Goal: Information Seeking & Learning: Check status

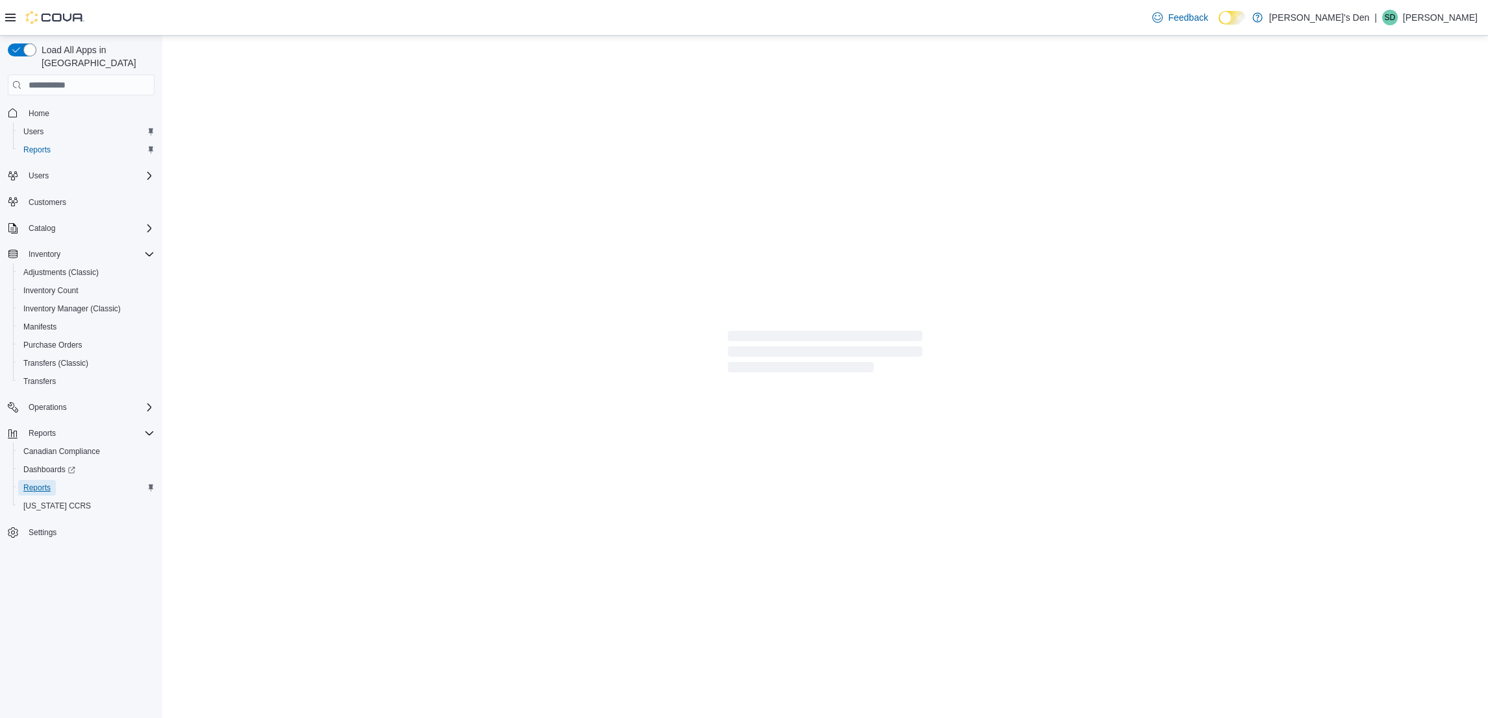
click at [32, 483] on span "Reports" at bounding box center [36, 488] width 27 height 10
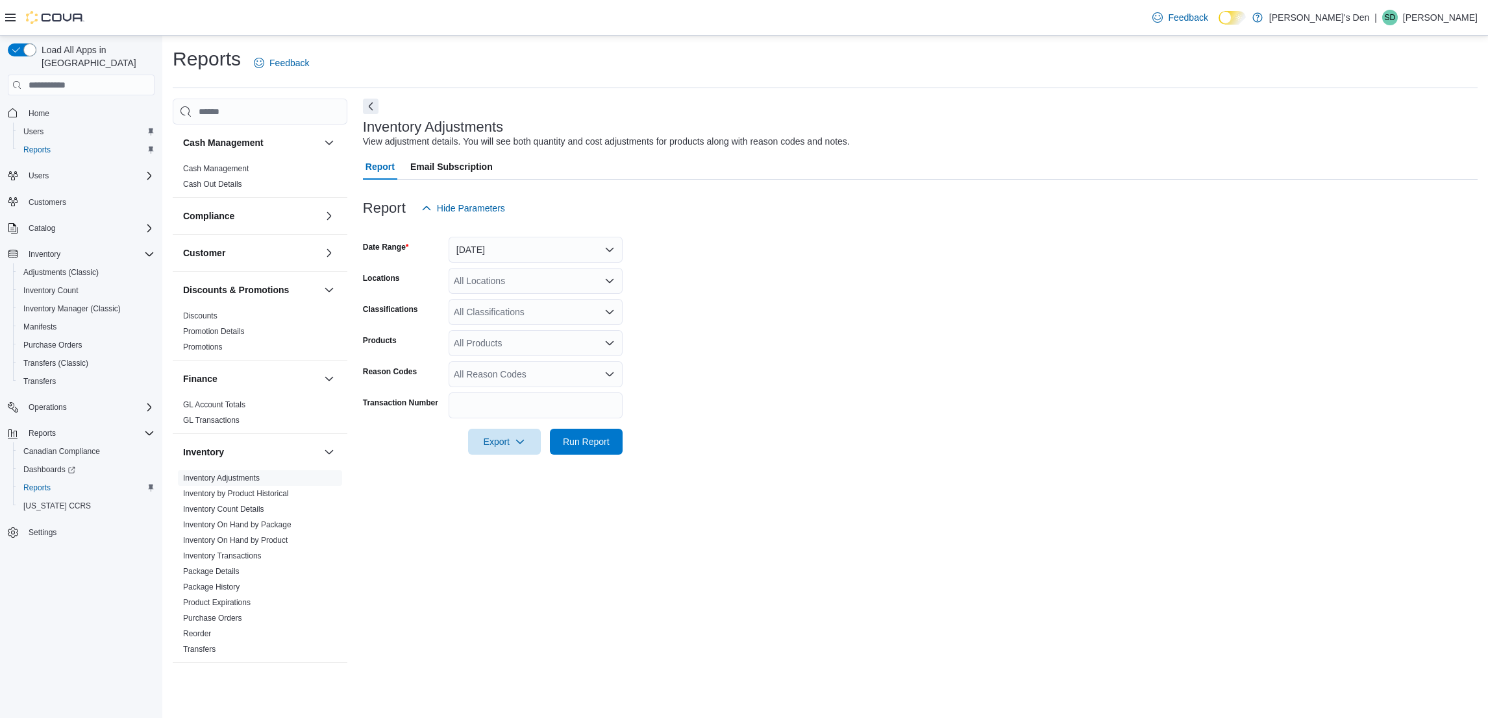
click at [576, 457] on div at bounding box center [920, 463] width 1114 height 16
click at [581, 447] on span "Run Report" at bounding box center [586, 441] width 47 height 13
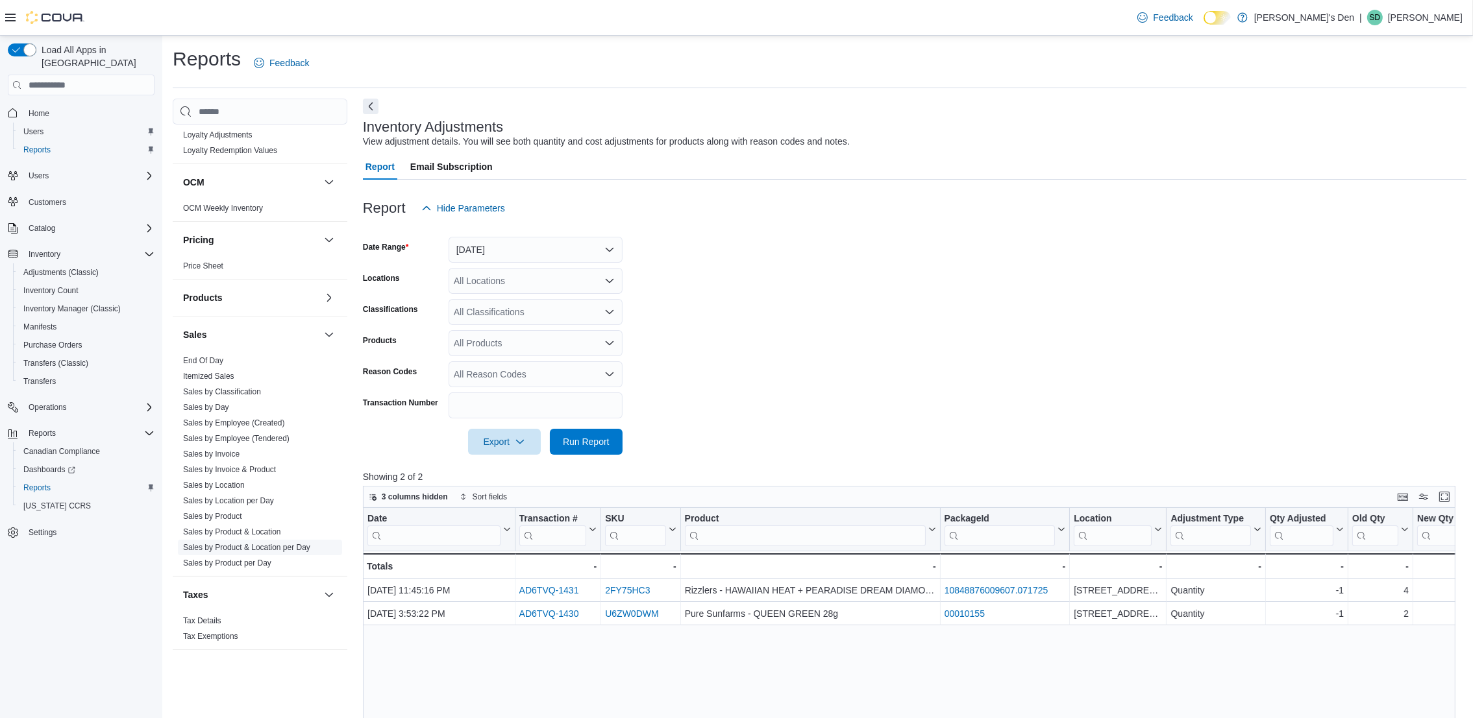
scroll to position [195, 0]
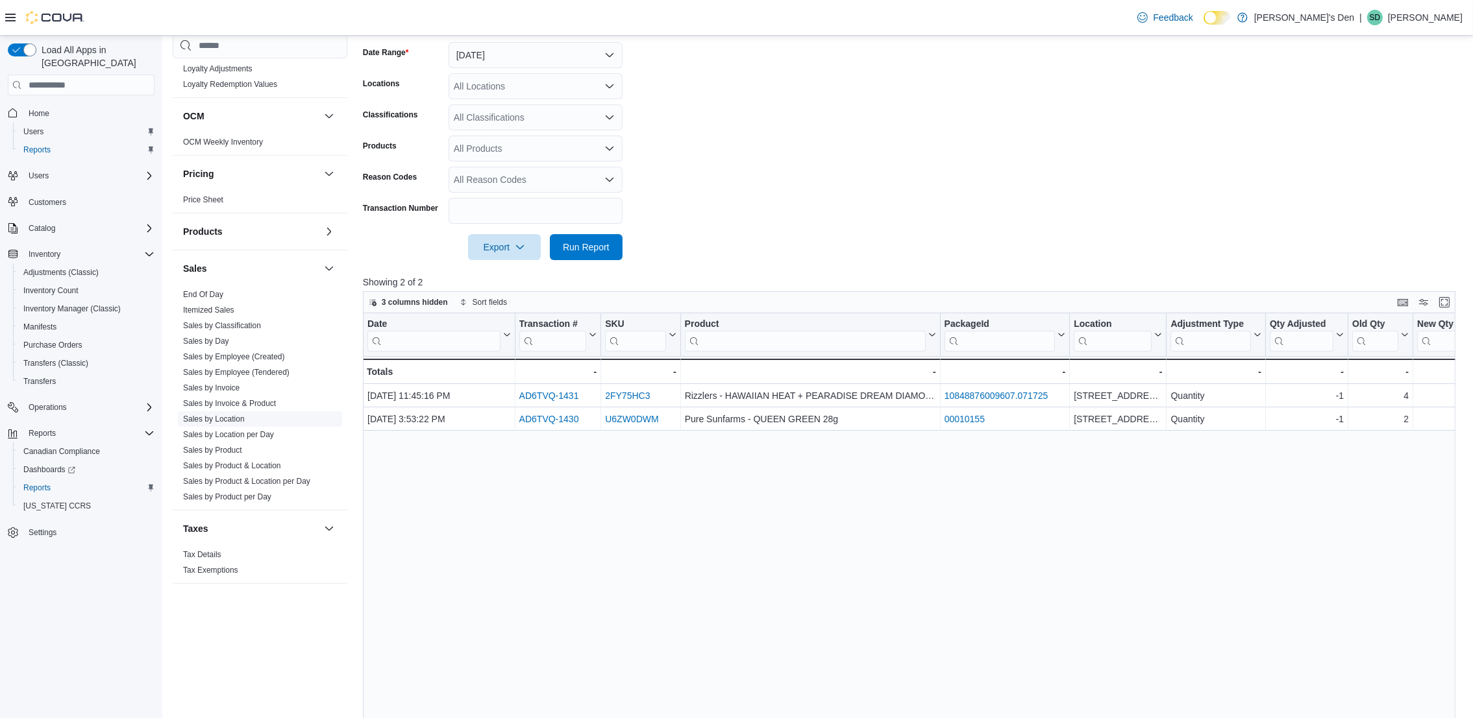
click at [214, 417] on link "Sales by Location" at bounding box center [214, 419] width 62 height 9
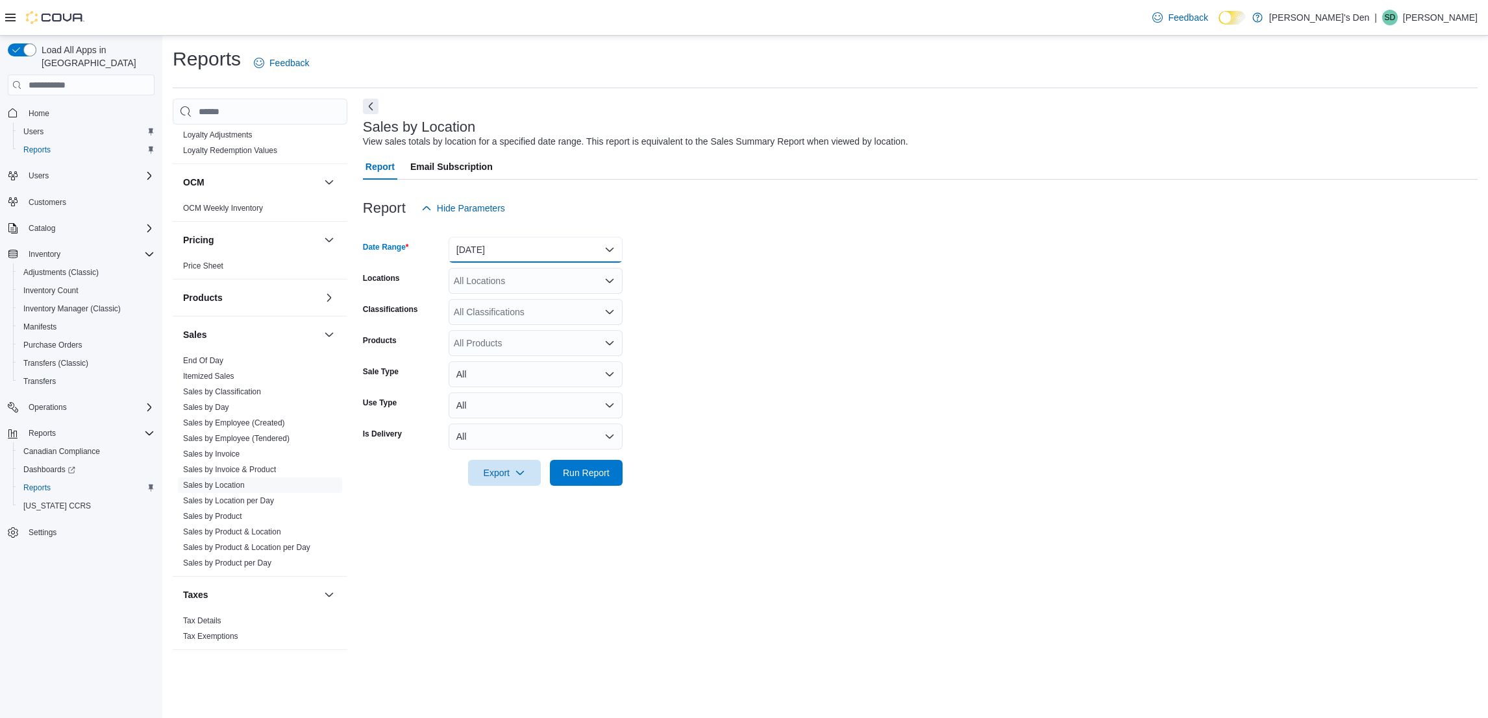
click at [495, 256] on button "[DATE]" at bounding box center [535, 250] width 174 height 26
click at [477, 305] on span "[DATE]" at bounding box center [543, 302] width 148 height 16
click at [582, 467] on span "Run Report" at bounding box center [586, 472] width 47 height 13
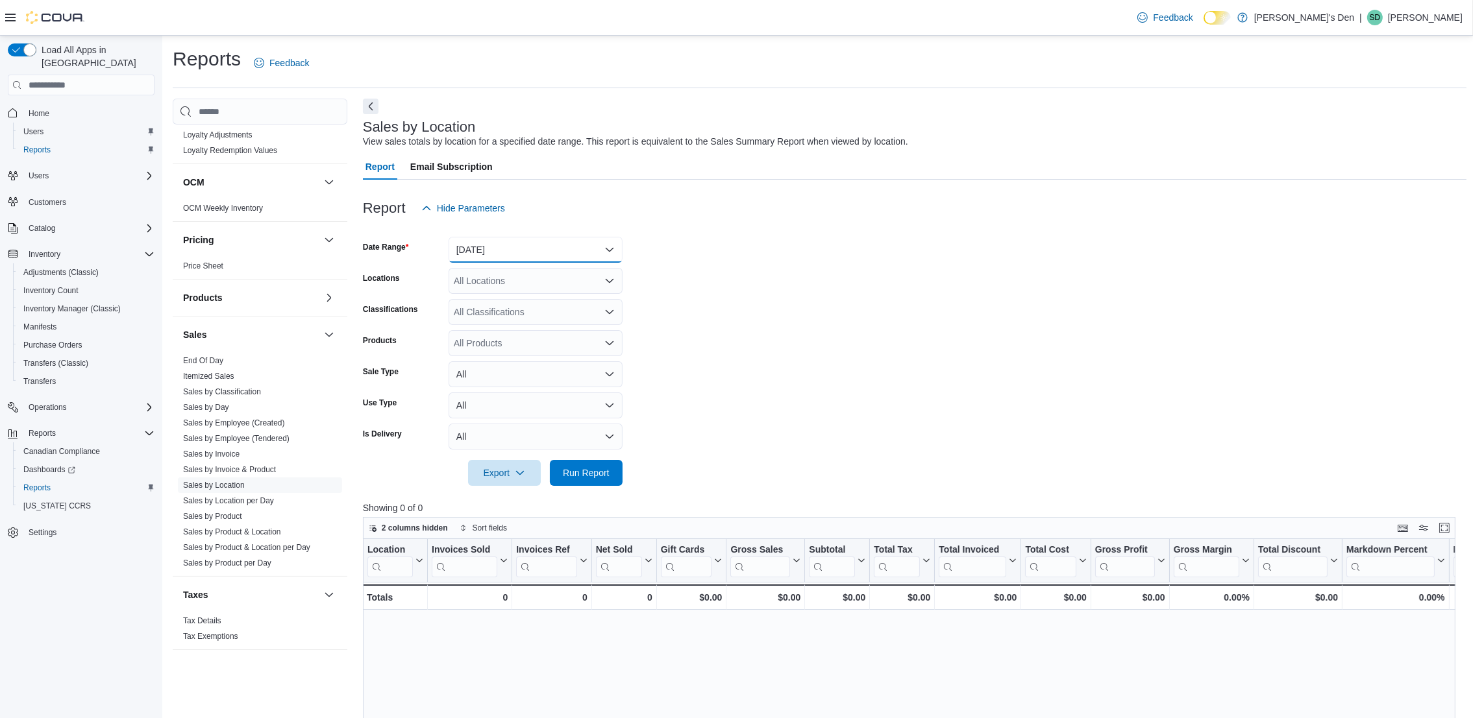
click at [526, 251] on button "[DATE]" at bounding box center [535, 250] width 174 height 26
click at [480, 322] on span "[DATE]" at bounding box center [543, 328] width 148 height 16
drag, startPoint x: 681, startPoint y: 351, endPoint x: 643, endPoint y: 402, distance: 63.6
click at [680, 354] on form "Date Range [DATE] Locations All Locations Classifications All Classifications P…" at bounding box center [914, 353] width 1103 height 265
click at [565, 483] on span "Run Report" at bounding box center [586, 473] width 57 height 26
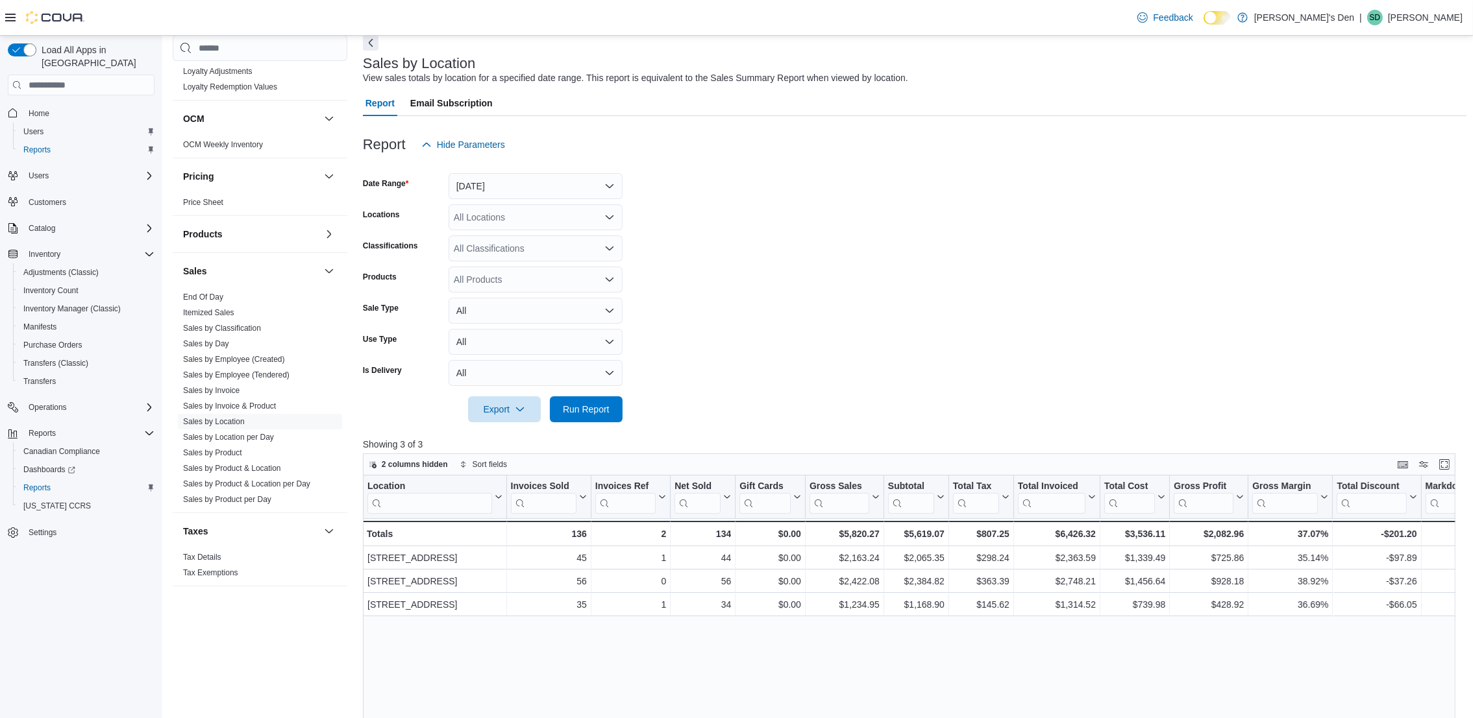
scroll to position [97, 0]
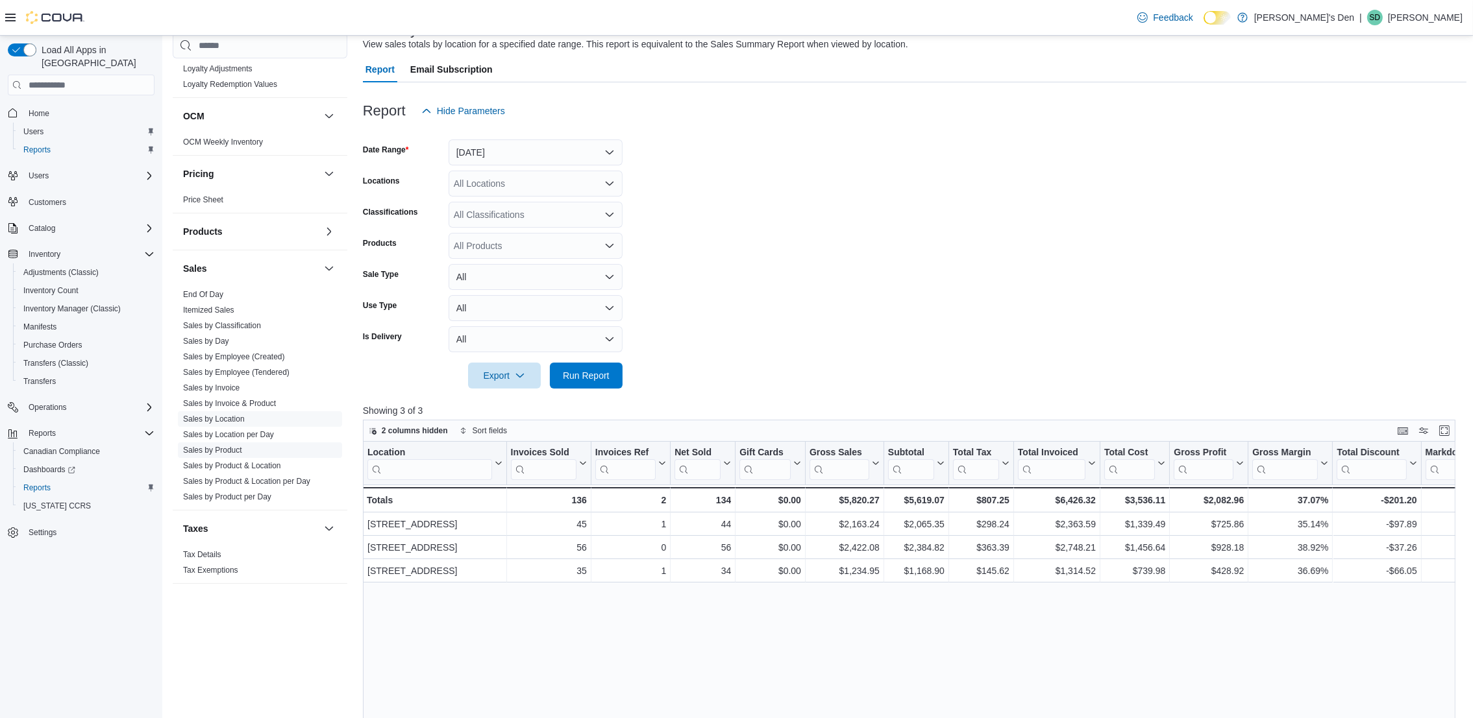
click at [233, 452] on link "Sales by Product" at bounding box center [212, 450] width 59 height 9
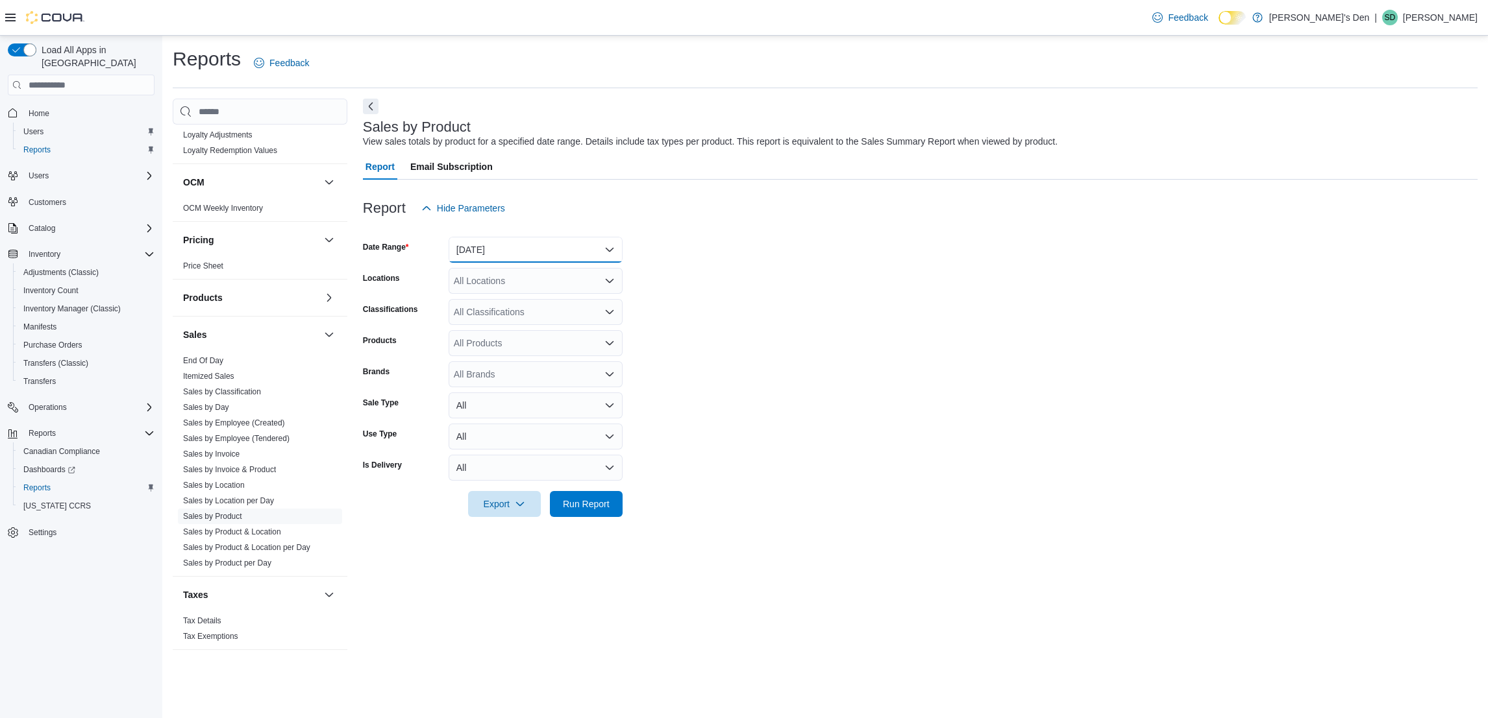
drag, startPoint x: 531, startPoint y: 246, endPoint x: 521, endPoint y: 258, distance: 15.2
click at [528, 249] on button "[DATE]" at bounding box center [535, 250] width 174 height 26
click at [480, 308] on span "[DATE]" at bounding box center [543, 302] width 148 height 16
drag, startPoint x: 575, startPoint y: 252, endPoint x: 569, endPoint y: 261, distance: 10.8
click at [574, 252] on button "[DATE]" at bounding box center [535, 250] width 174 height 26
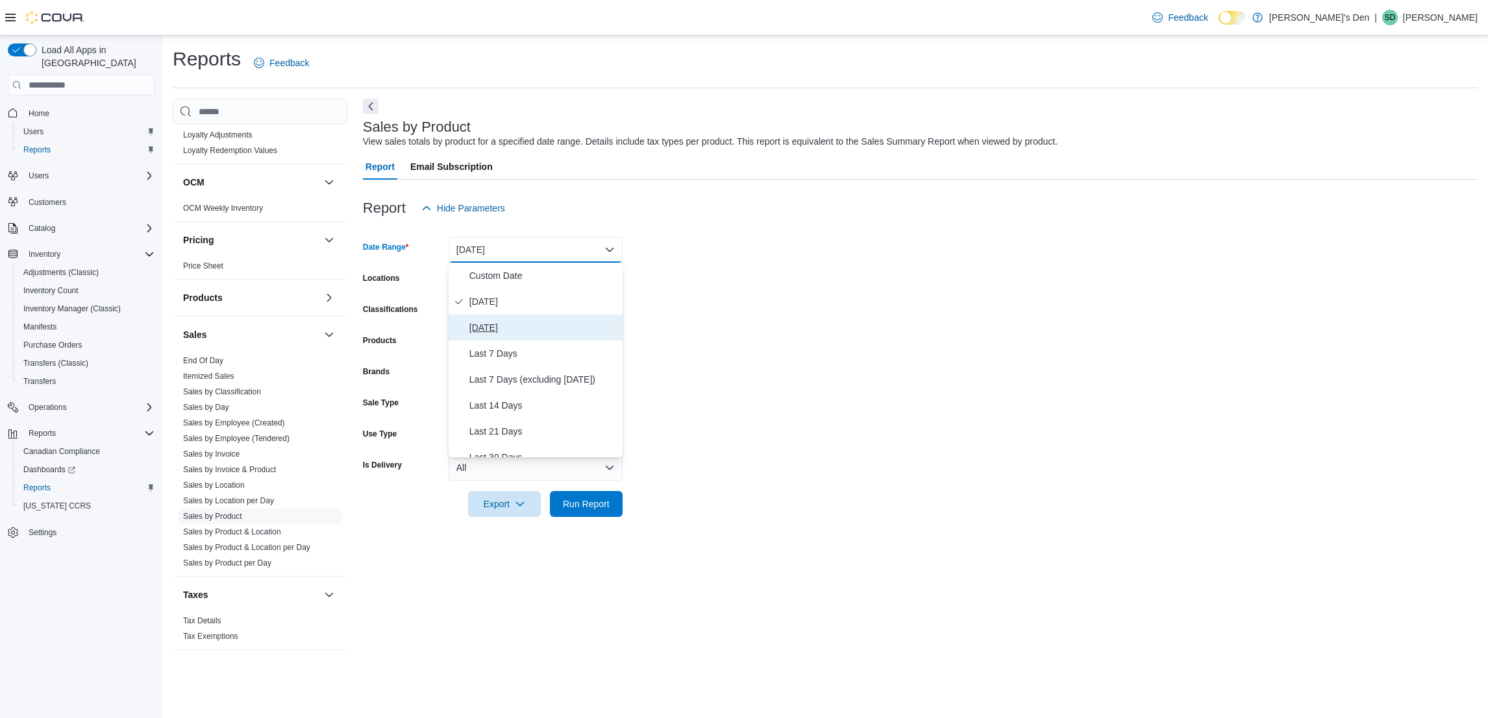
click at [494, 328] on span "[DATE]" at bounding box center [543, 328] width 148 height 16
click at [710, 366] on form "Date Range [DATE] Locations All Locations Classifications All Classifications P…" at bounding box center [920, 369] width 1114 height 296
click at [528, 282] on div "All Locations" at bounding box center [535, 281] width 174 height 26
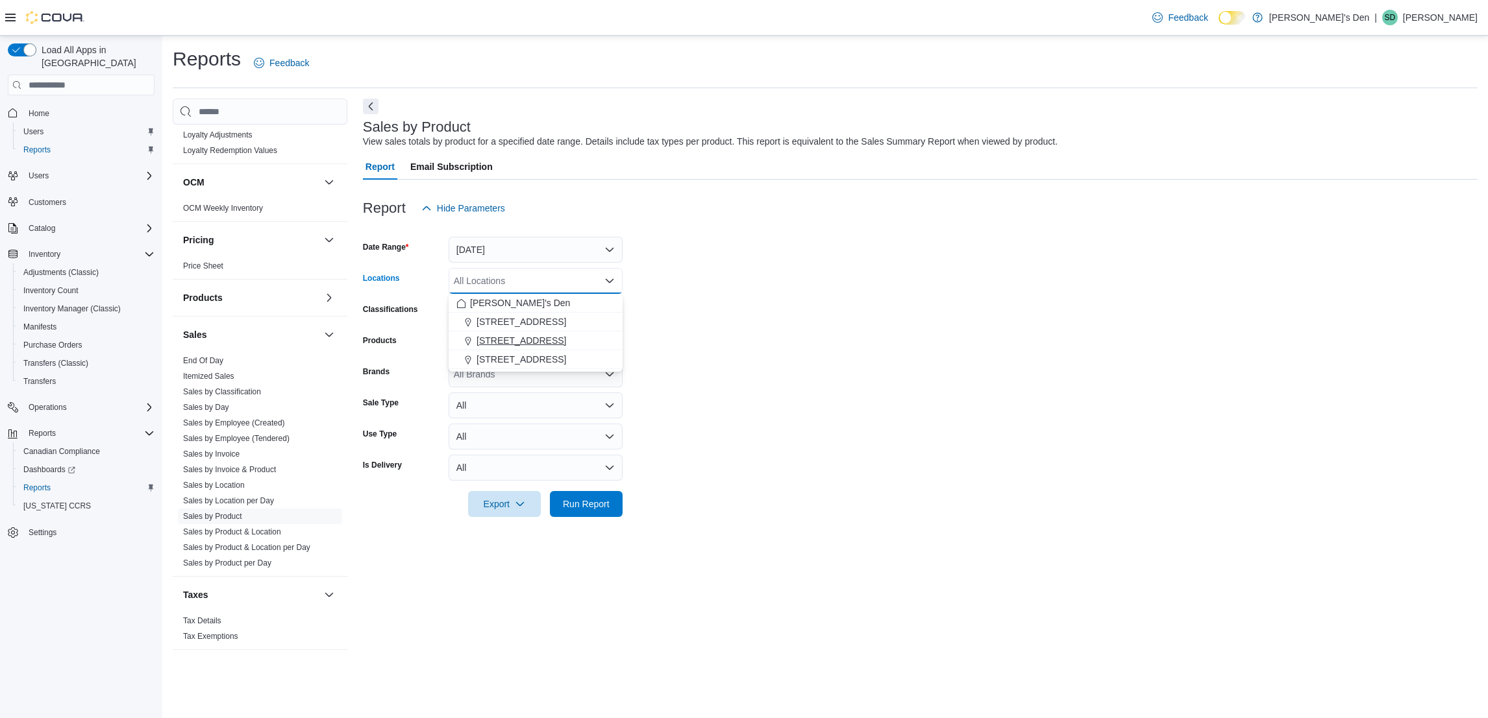
drag, startPoint x: 506, startPoint y: 342, endPoint x: 698, endPoint y: 319, distance: 193.5
click at [508, 342] on span "[STREET_ADDRESS]" at bounding box center [521, 340] width 90 height 13
click at [702, 319] on form "Date Range [DATE] Locations [STREET_ADDRESS][GEOGRAPHIC_DATA] box. Selected. [S…" at bounding box center [920, 369] width 1114 height 296
click at [575, 506] on span "Run Report" at bounding box center [586, 503] width 47 height 13
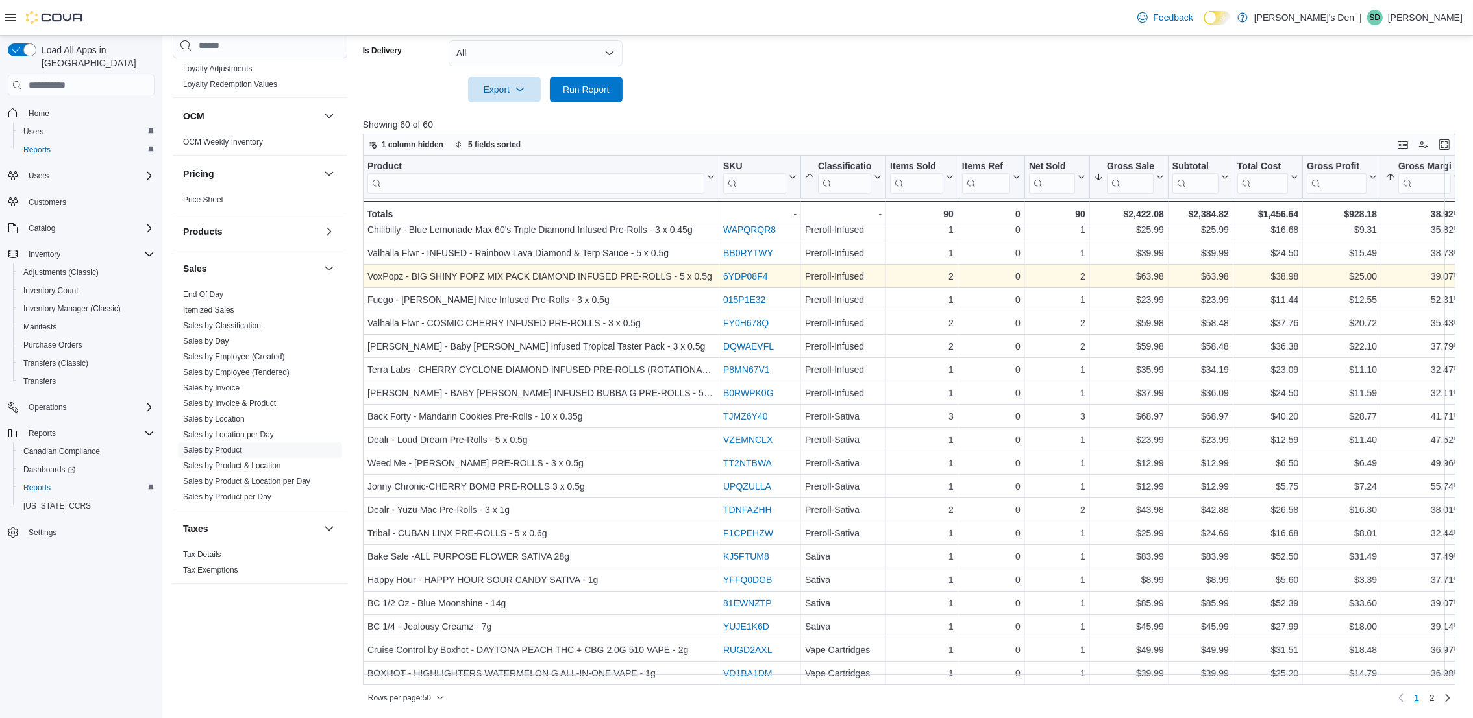
scroll to position [719, 0]
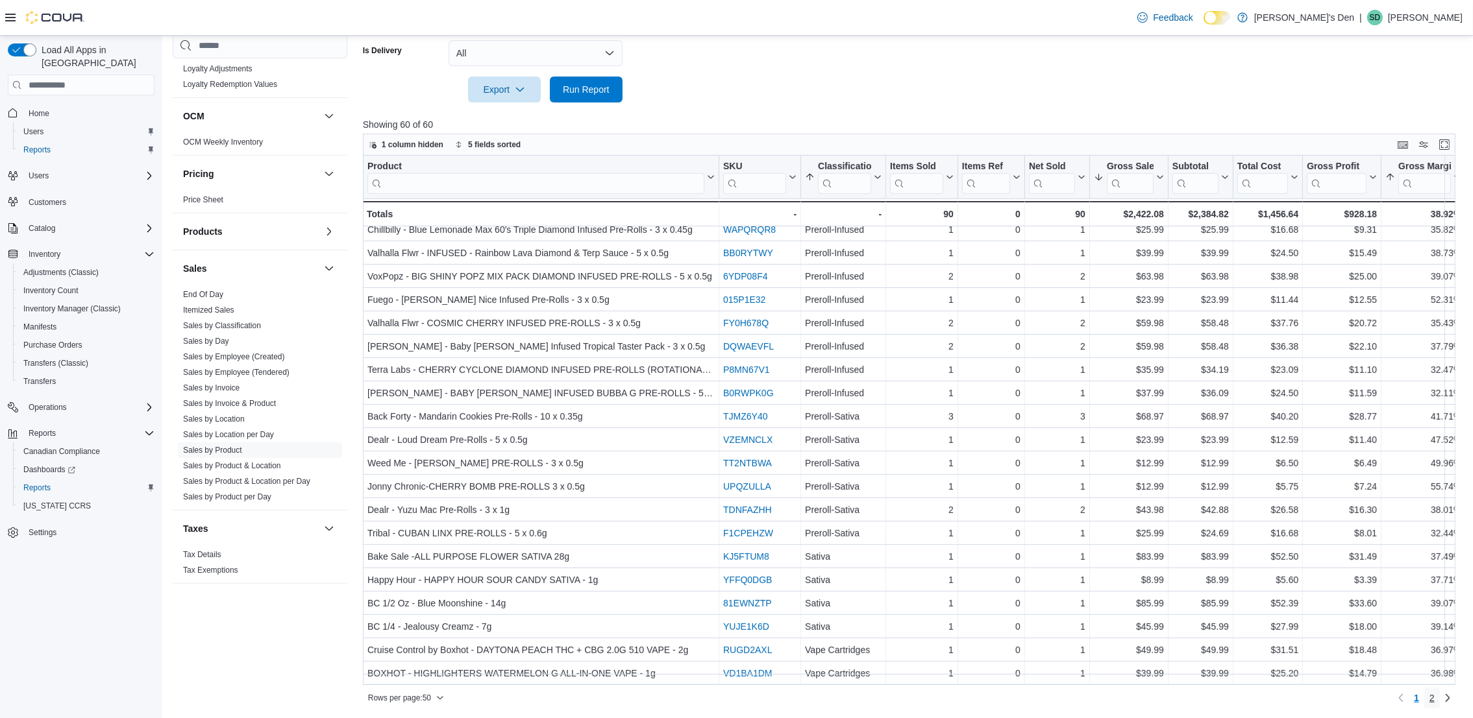
click at [1434, 700] on span "2" at bounding box center [1431, 698] width 5 height 13
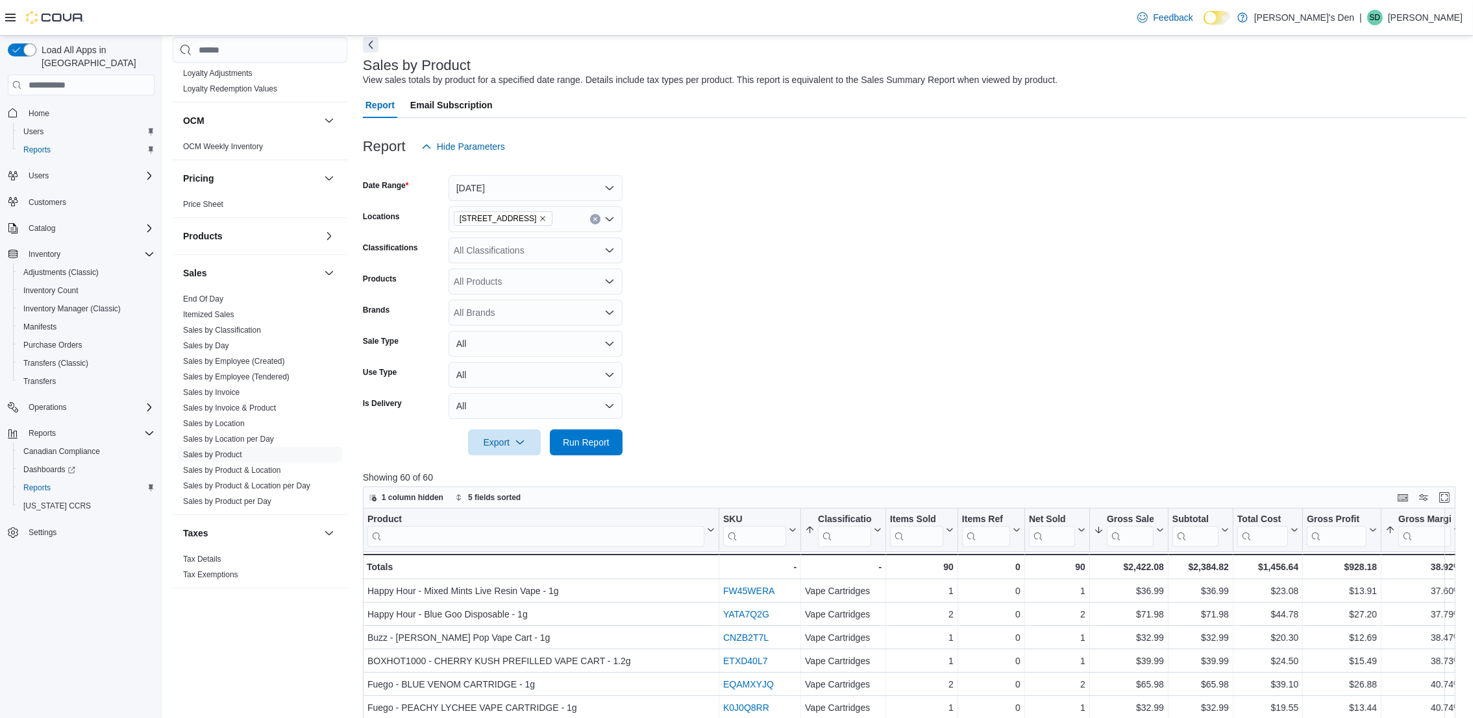
scroll to position [25, 0]
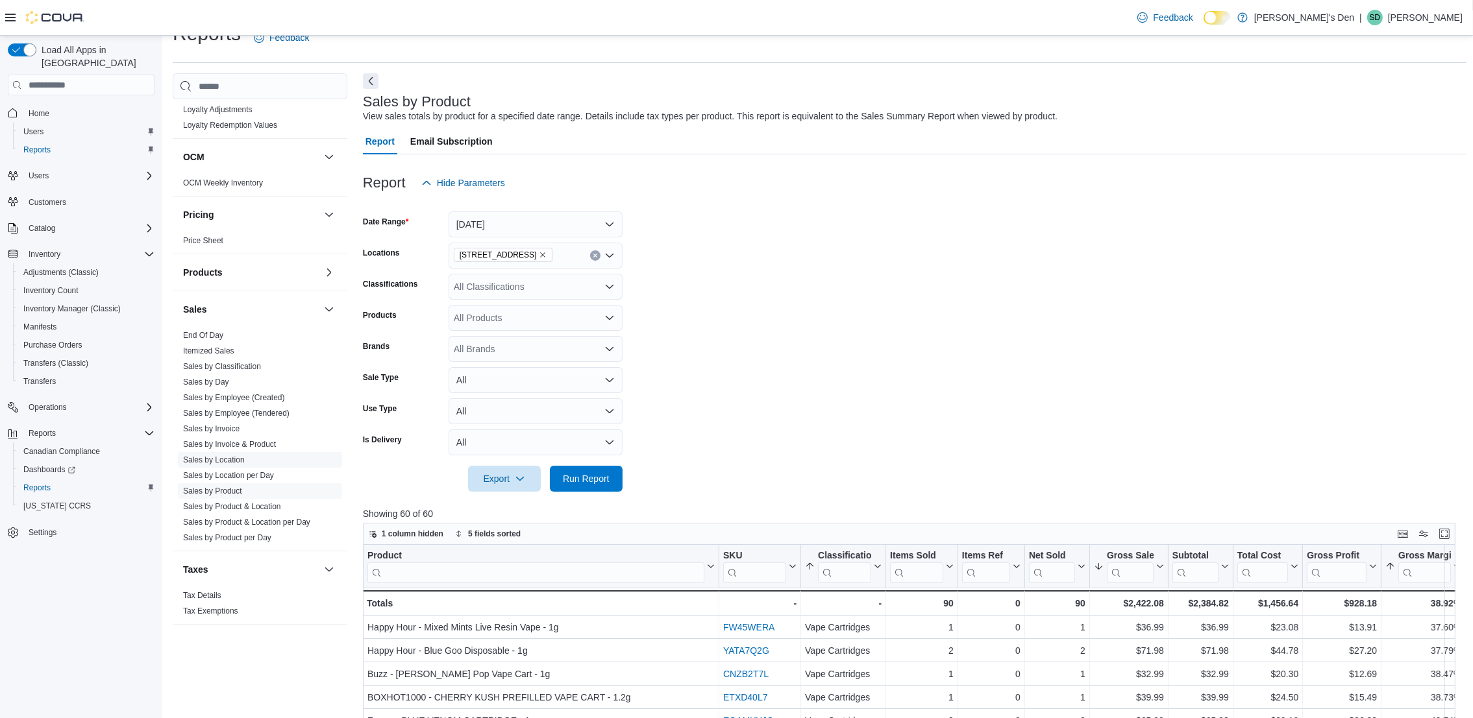
click at [212, 453] on span "Sales by Location" at bounding box center [260, 460] width 164 height 16
click at [209, 457] on link "Sales by Location" at bounding box center [214, 460] width 62 height 9
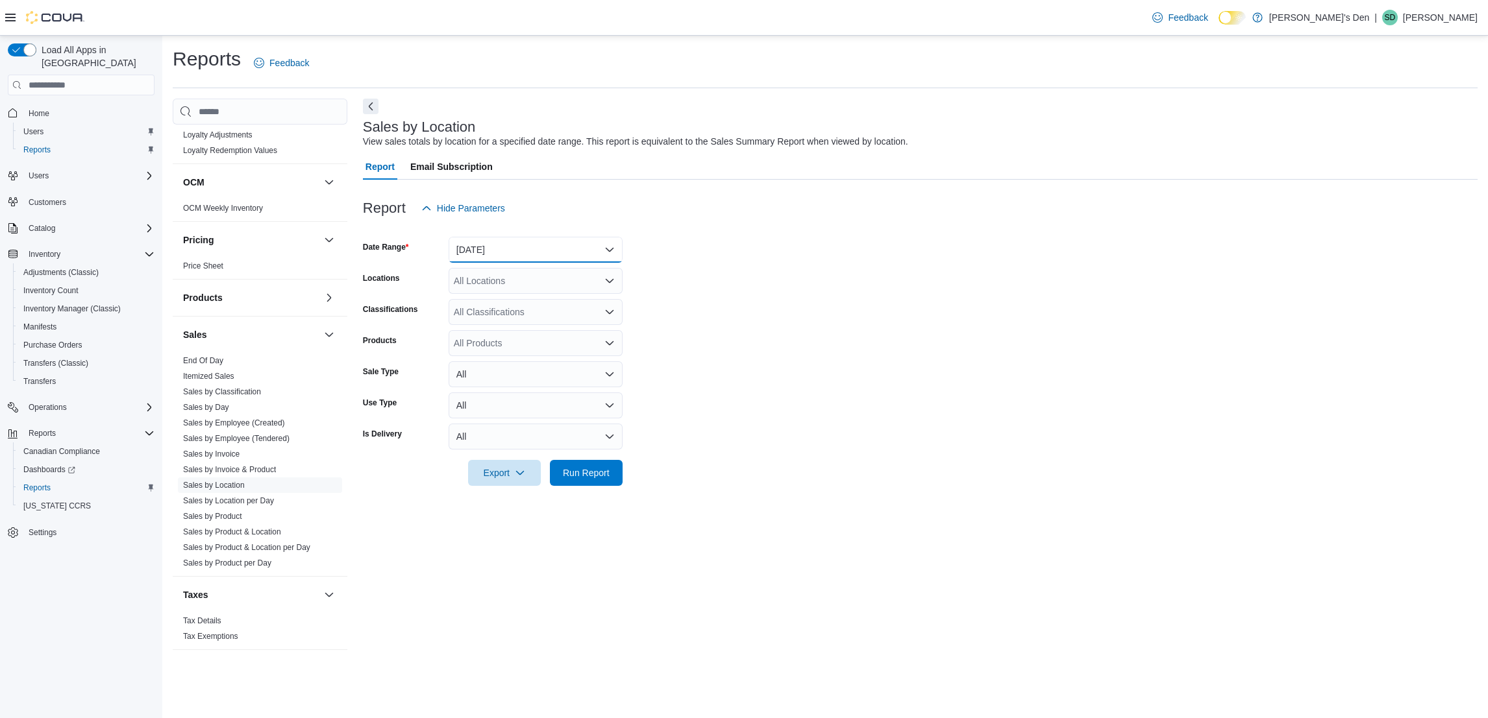
click at [517, 238] on button "[DATE]" at bounding box center [535, 250] width 174 height 26
click at [465, 276] on button "Custom Date" at bounding box center [535, 276] width 174 height 26
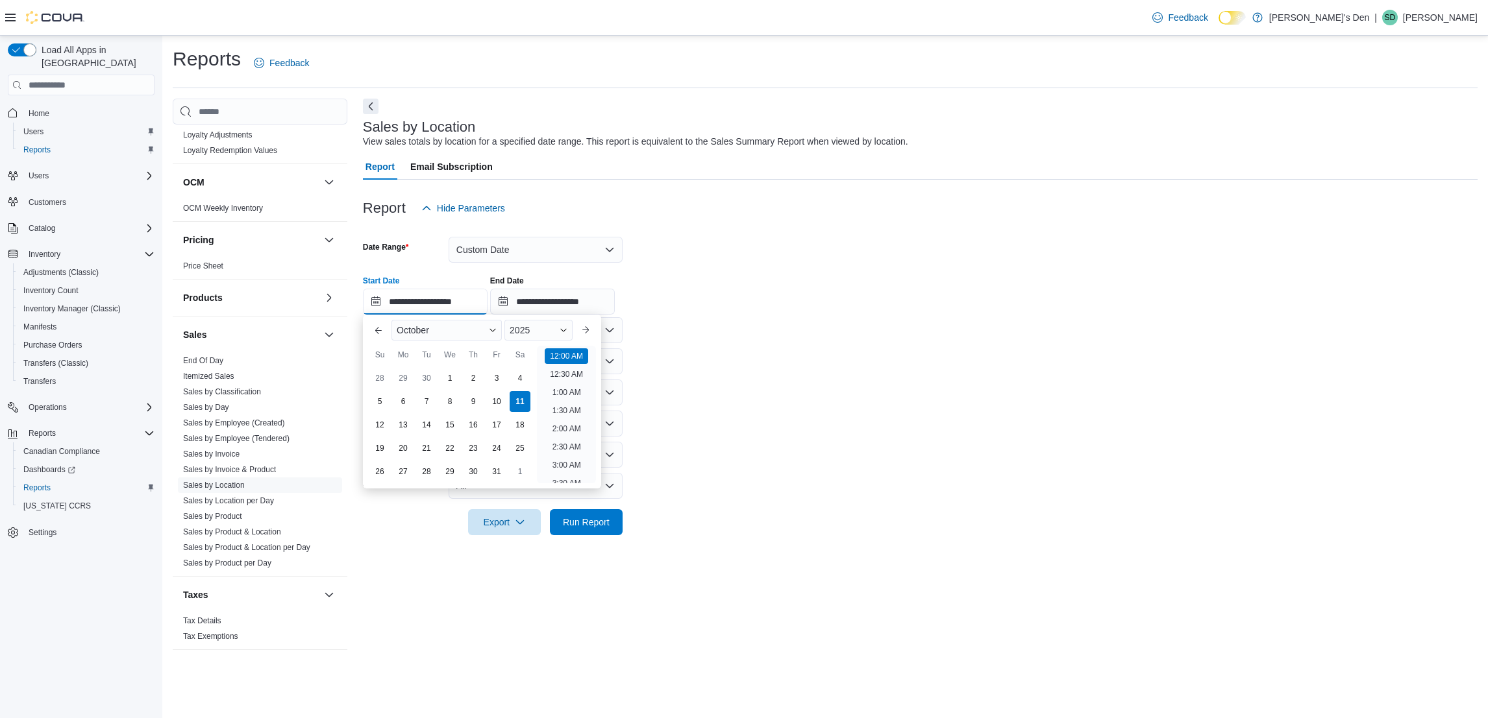
click at [427, 305] on input "**********" at bounding box center [425, 302] width 125 height 26
click at [379, 334] on button "Previous Month" at bounding box center [378, 330] width 21 height 21
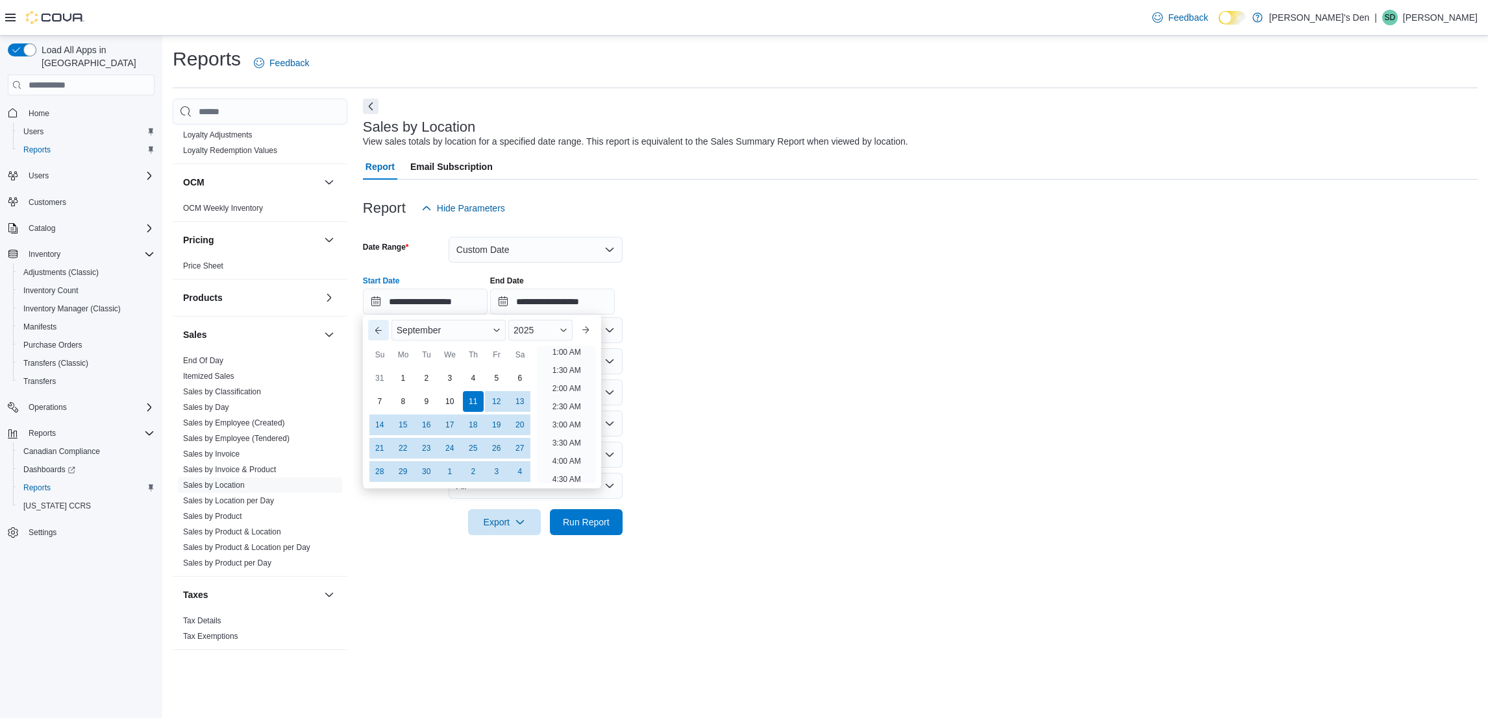
scroll to position [2, 0]
click at [406, 370] on div "1" at bounding box center [402, 378] width 23 height 23
type input "**********"
click at [615, 292] on input "**********" at bounding box center [552, 302] width 125 height 26
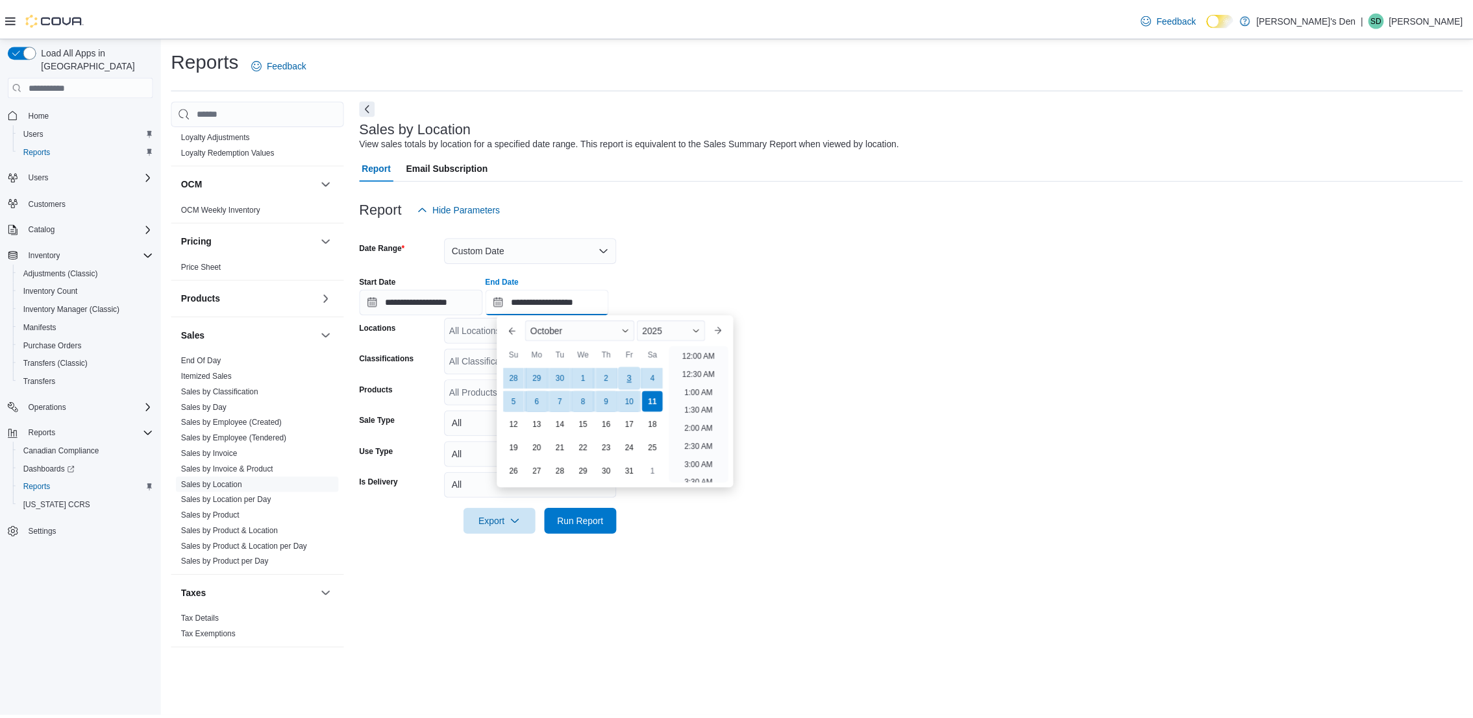
scroll to position [737, 0]
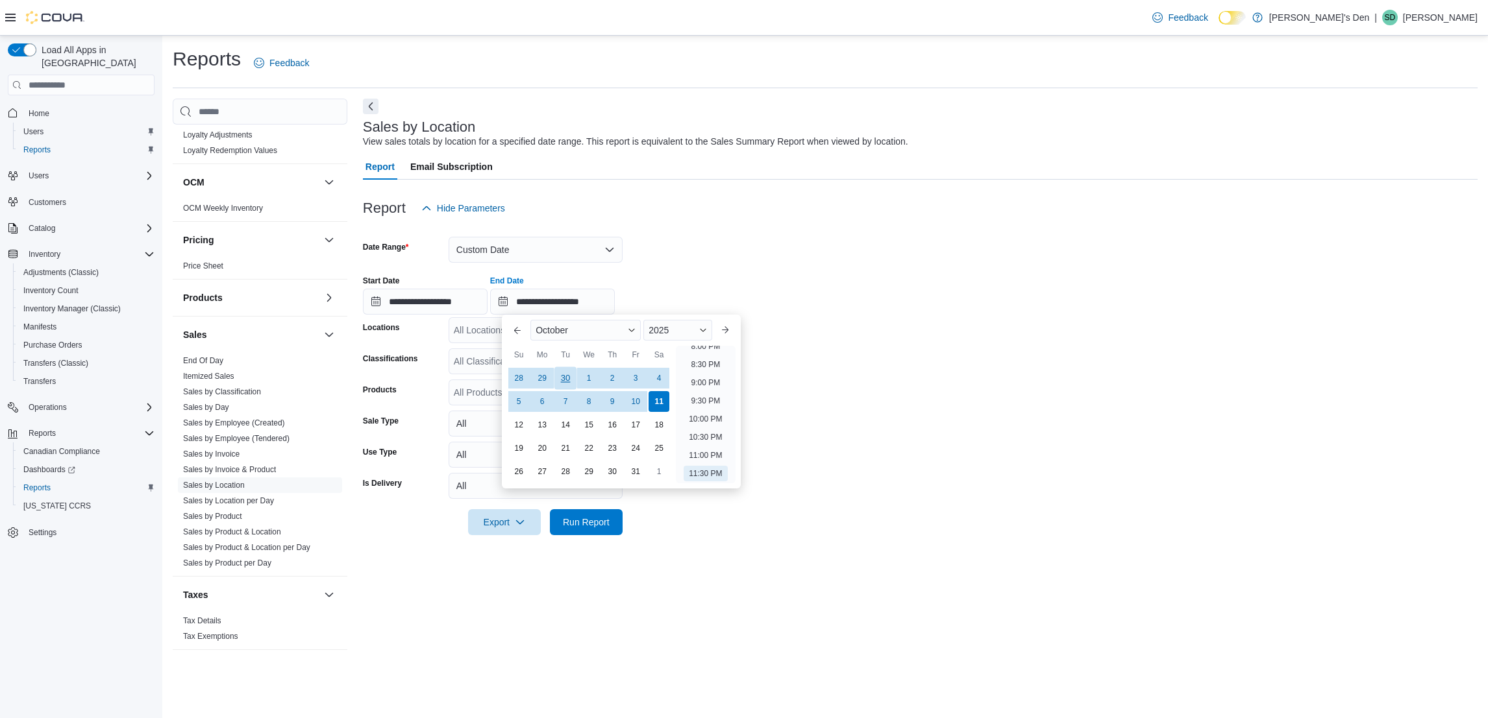
click at [565, 380] on div "30" at bounding box center [565, 378] width 23 height 23
type input "**********"
click at [663, 273] on div "**********" at bounding box center [920, 289] width 1114 height 49
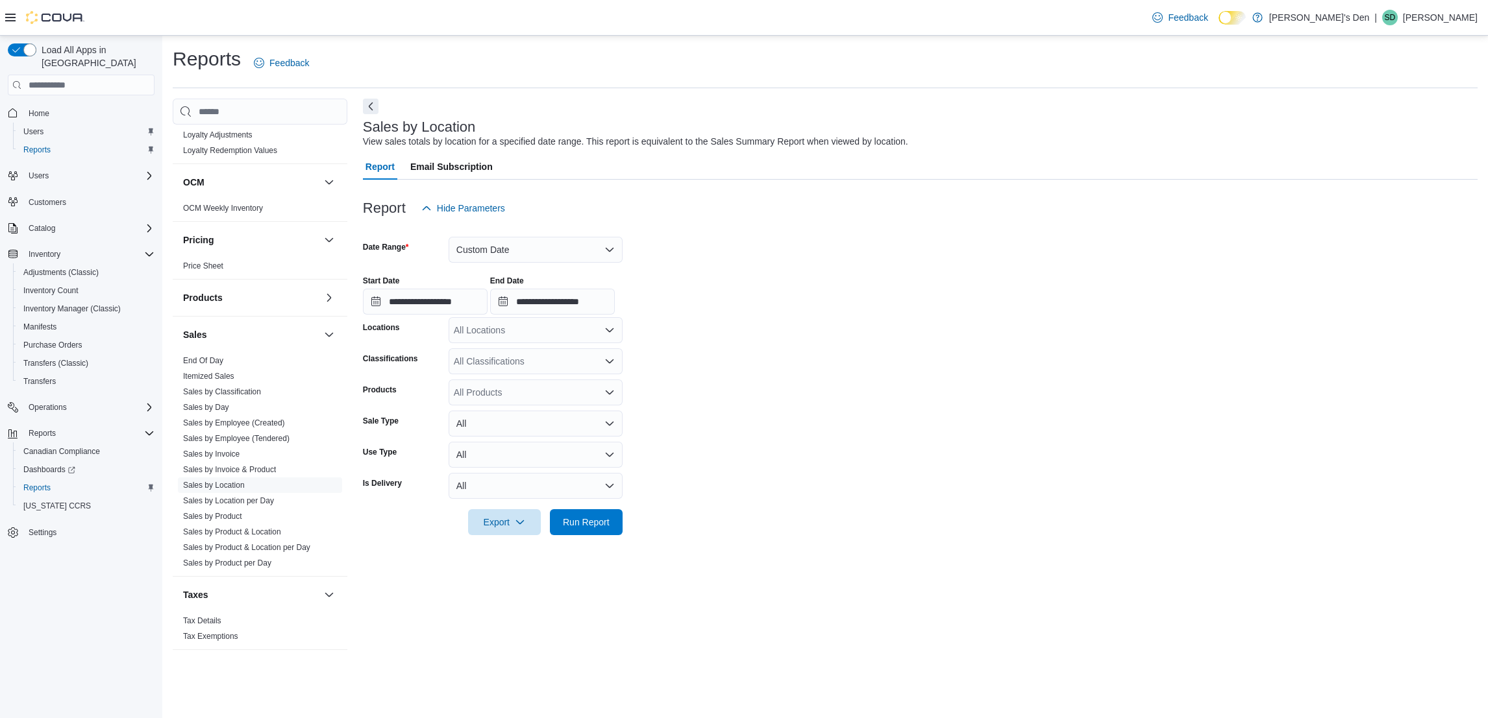
click at [566, 332] on div "All Locations" at bounding box center [535, 330] width 174 height 26
click at [515, 389] on span "[STREET_ADDRESS]" at bounding box center [521, 390] width 90 height 13
click at [682, 397] on form "**********" at bounding box center [920, 378] width 1114 height 314
click at [571, 360] on div "All Classifications" at bounding box center [535, 362] width 174 height 26
click at [527, 406] on span "Cannabis Products" at bounding box center [514, 402] width 77 height 13
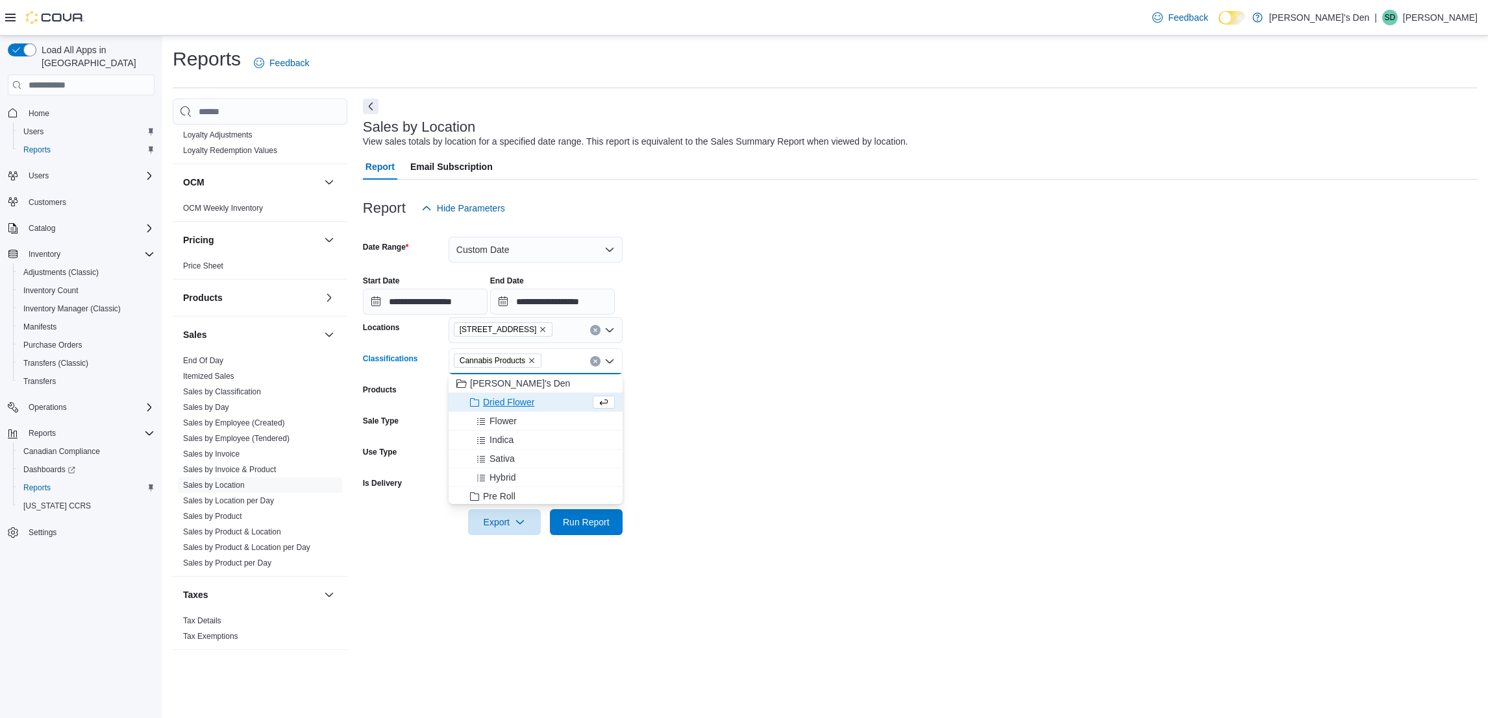
drag, startPoint x: 667, startPoint y: 398, endPoint x: 596, endPoint y: 472, distance: 102.8
click at [667, 399] on form "**********" at bounding box center [920, 378] width 1114 height 314
click at [563, 526] on span "Run Report" at bounding box center [586, 521] width 47 height 13
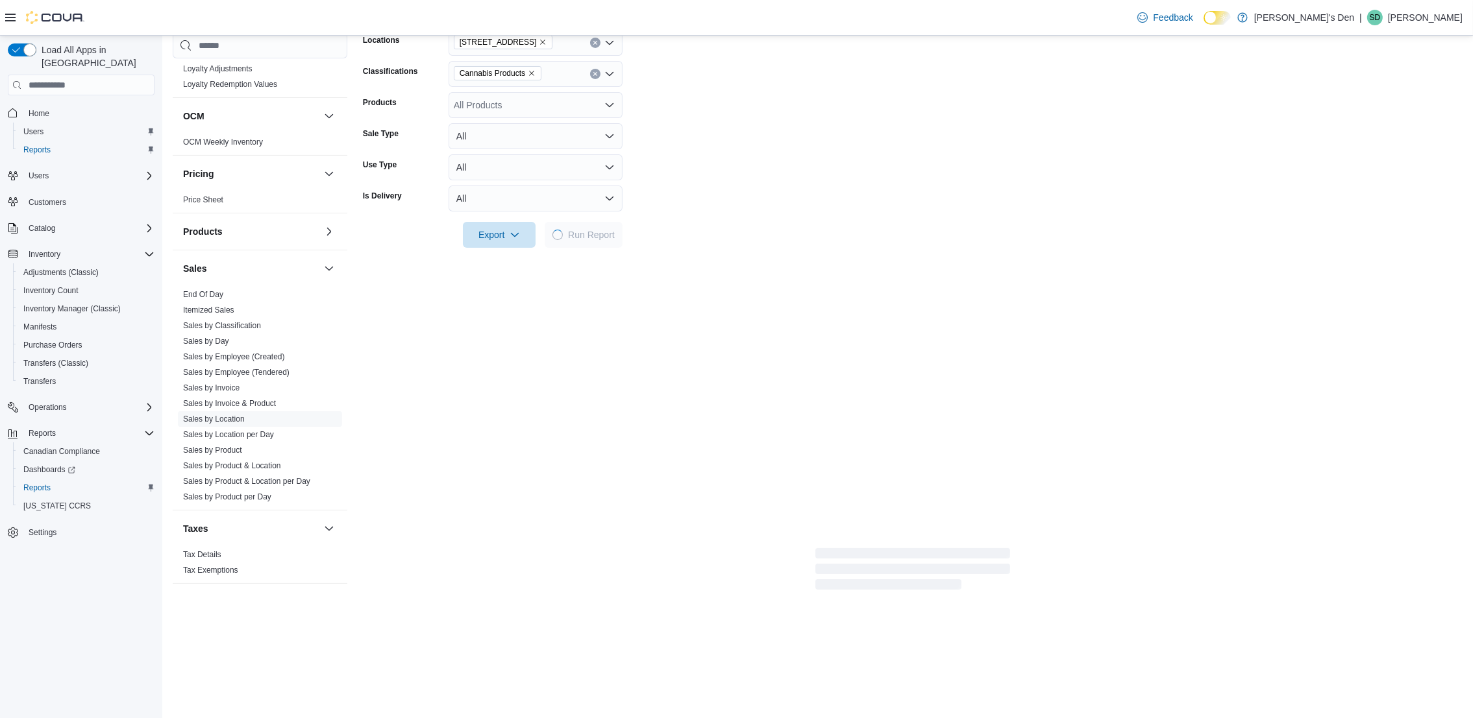
scroll to position [291, 0]
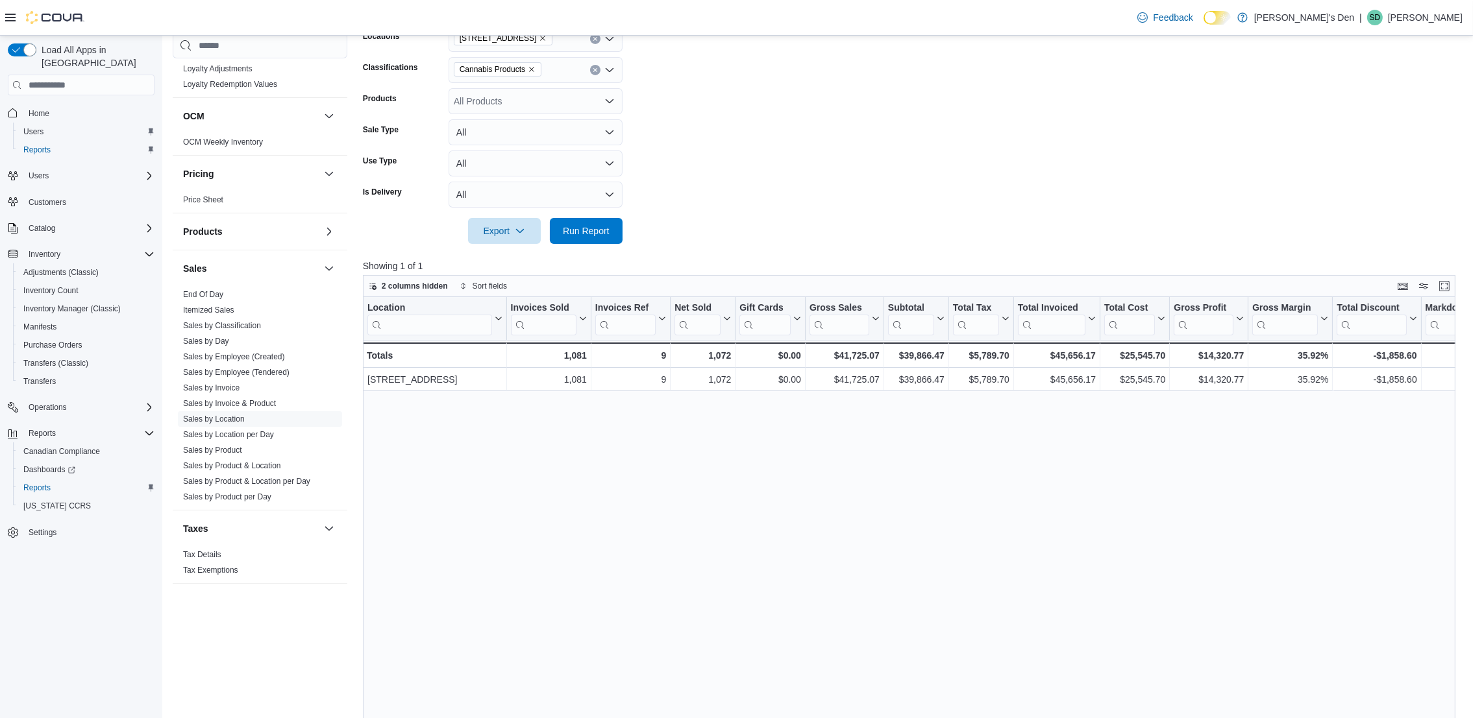
click at [887, 618] on div "Location Click to view column header actions Invoices Sold Click to view column…" at bounding box center [914, 573] width 1103 height 553
click at [1173, 575] on div "Location Click to view column header actions Invoices Sold Click to view column…" at bounding box center [914, 573] width 1103 height 553
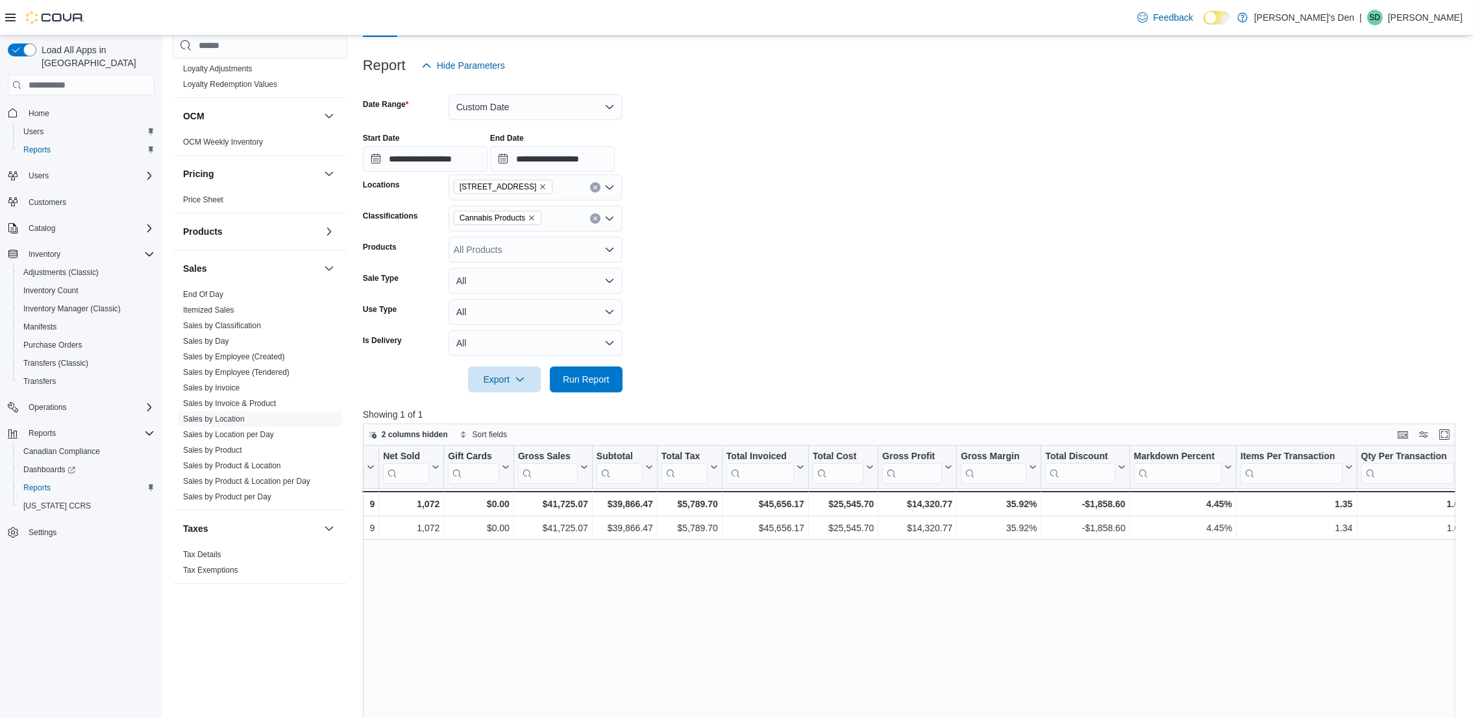
scroll to position [141, 0]
click at [546, 188] on icon "Remove 68 Broadway Avenue North from selection in this group" at bounding box center [543, 189] width 8 height 8
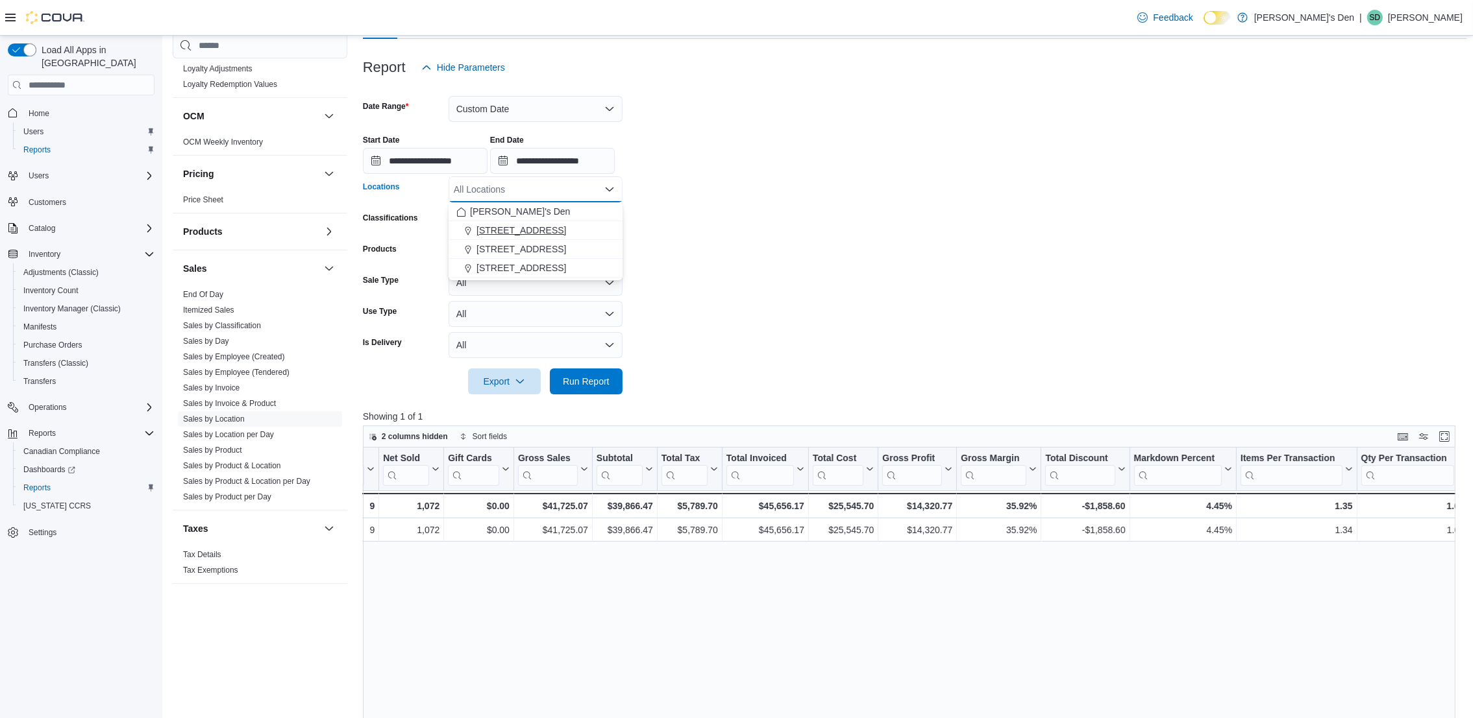
click at [521, 232] on span "[STREET_ADDRESS]" at bounding box center [521, 230] width 90 height 13
click at [784, 206] on form "**********" at bounding box center [914, 237] width 1103 height 314
click at [587, 389] on span "Run Report" at bounding box center [586, 381] width 57 height 26
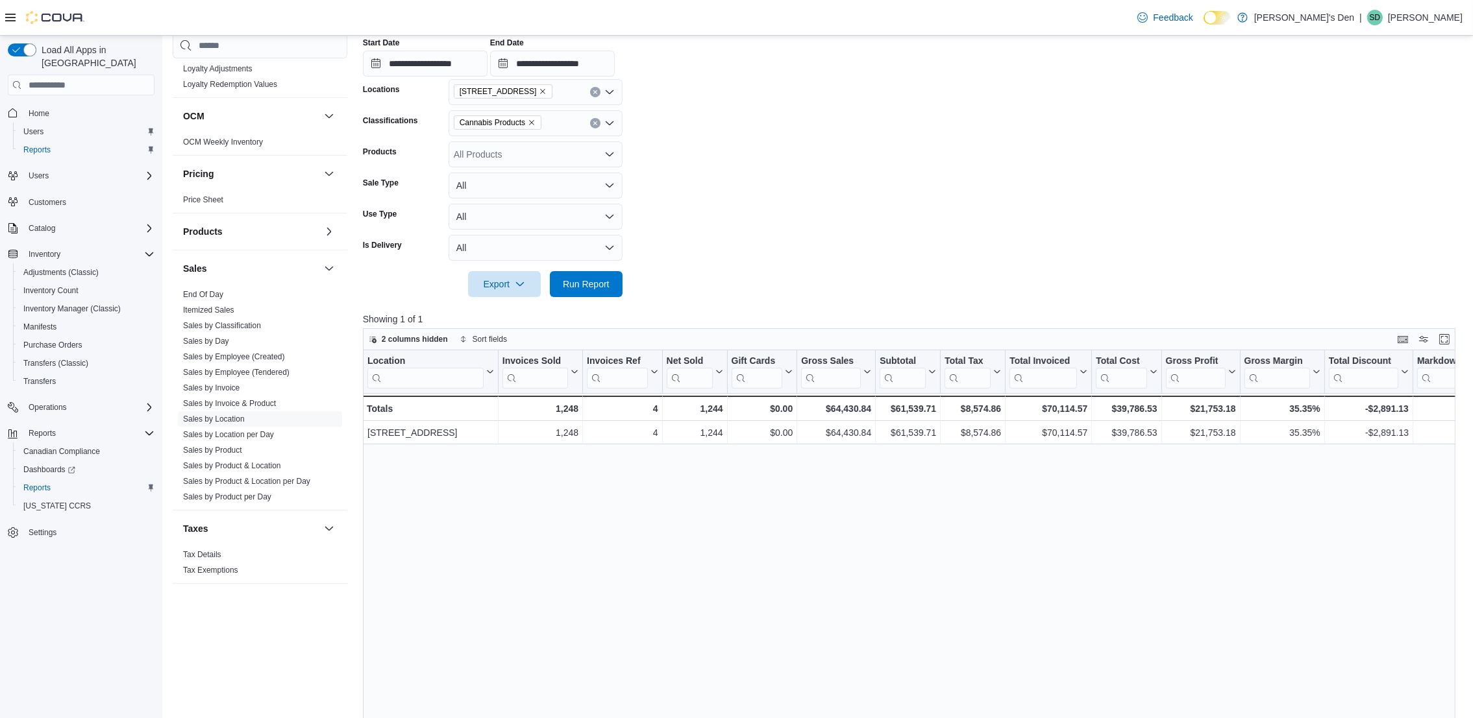
scroll to position [336, 0]
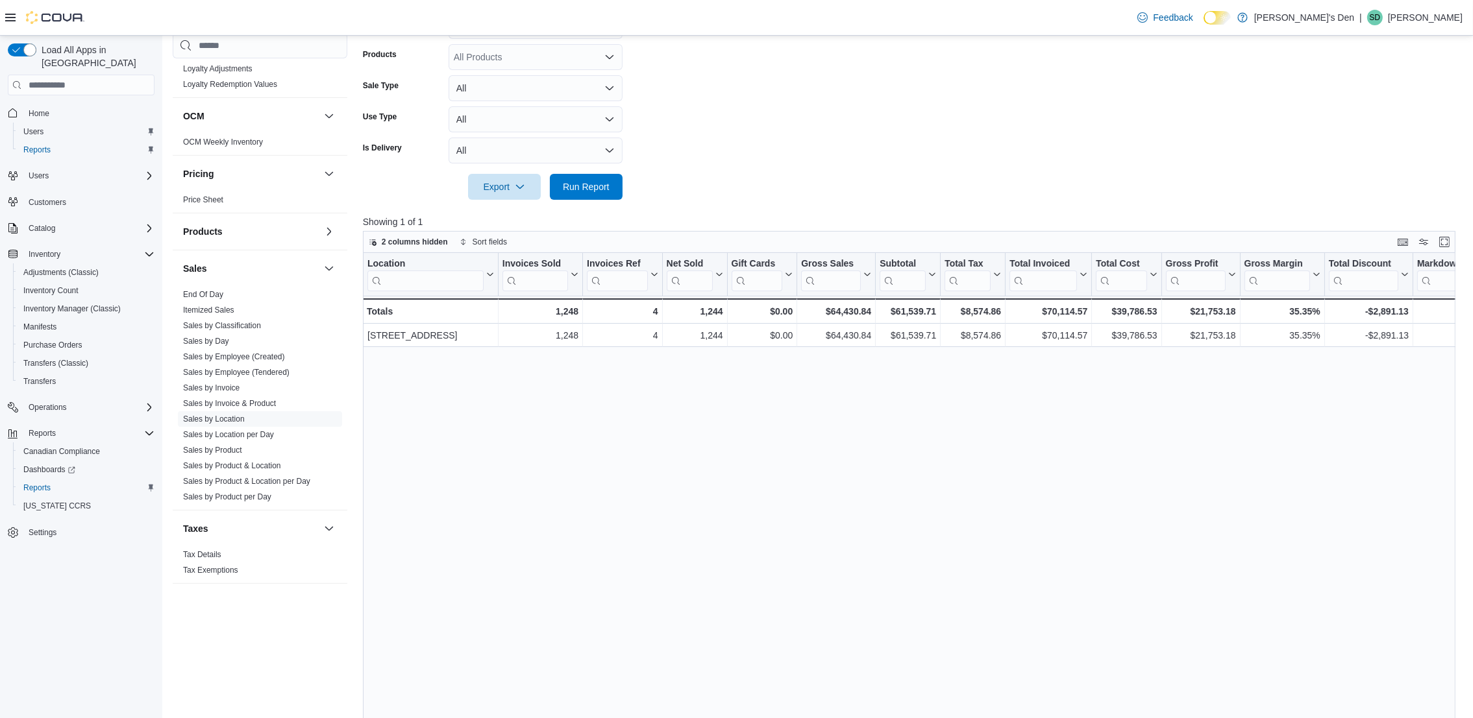
drag, startPoint x: 1209, startPoint y: 521, endPoint x: 1257, endPoint y: 487, distance: 58.7
click at [1209, 519] on div "Location Click to view column header actions Invoices Sold Click to view column…" at bounding box center [914, 529] width 1103 height 553
drag, startPoint x: 927, startPoint y: 85, endPoint x: 916, endPoint y: 96, distance: 15.6
click at [928, 85] on form "**********" at bounding box center [914, 43] width 1103 height 314
click at [761, 461] on div "Location Click to view column header actions Invoices Sold Click to view column…" at bounding box center [914, 529] width 1103 height 553
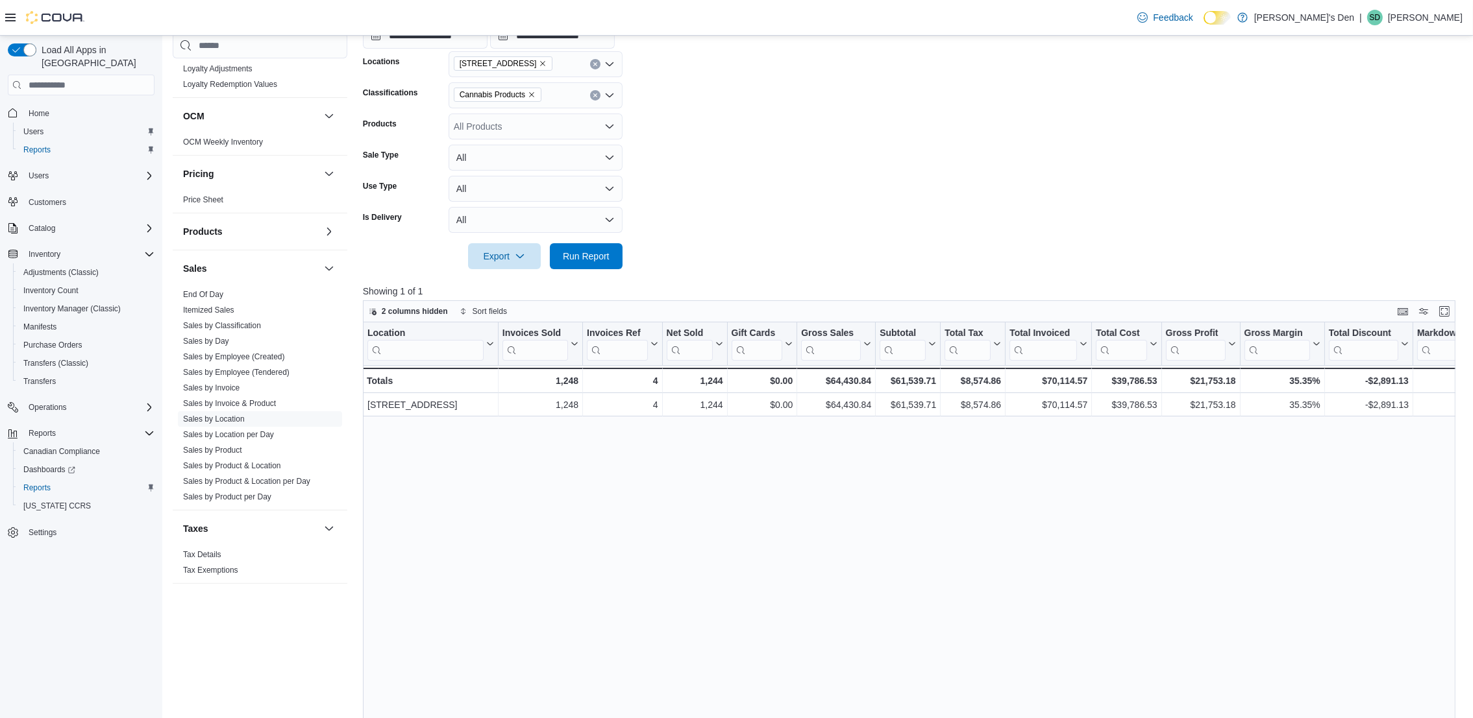
scroll to position [141, 0]
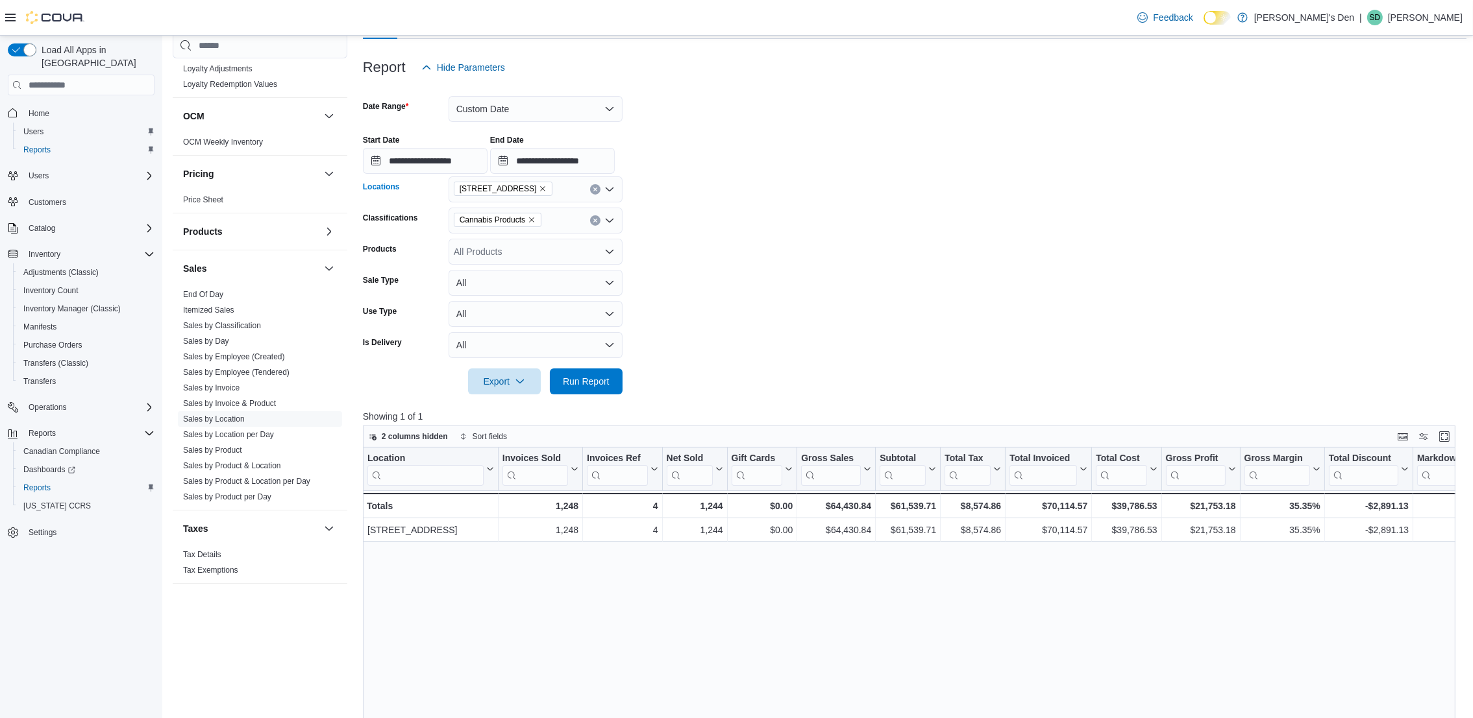
click at [547, 193] on span "[STREET_ADDRESS]" at bounding box center [504, 188] width 88 height 13
click at [546, 191] on icon "Remove 1408 Cariboo Highway 97 from selection in this group" at bounding box center [543, 189] width 8 height 8
click at [552, 190] on div "All Locations Combo box. Selected. Combo box input. All Locations. Type some te…" at bounding box center [535, 190] width 174 height 26
click at [525, 260] on button "[STREET_ADDRESS]" at bounding box center [535, 268] width 174 height 19
click at [717, 188] on form "**********" at bounding box center [914, 237] width 1103 height 314
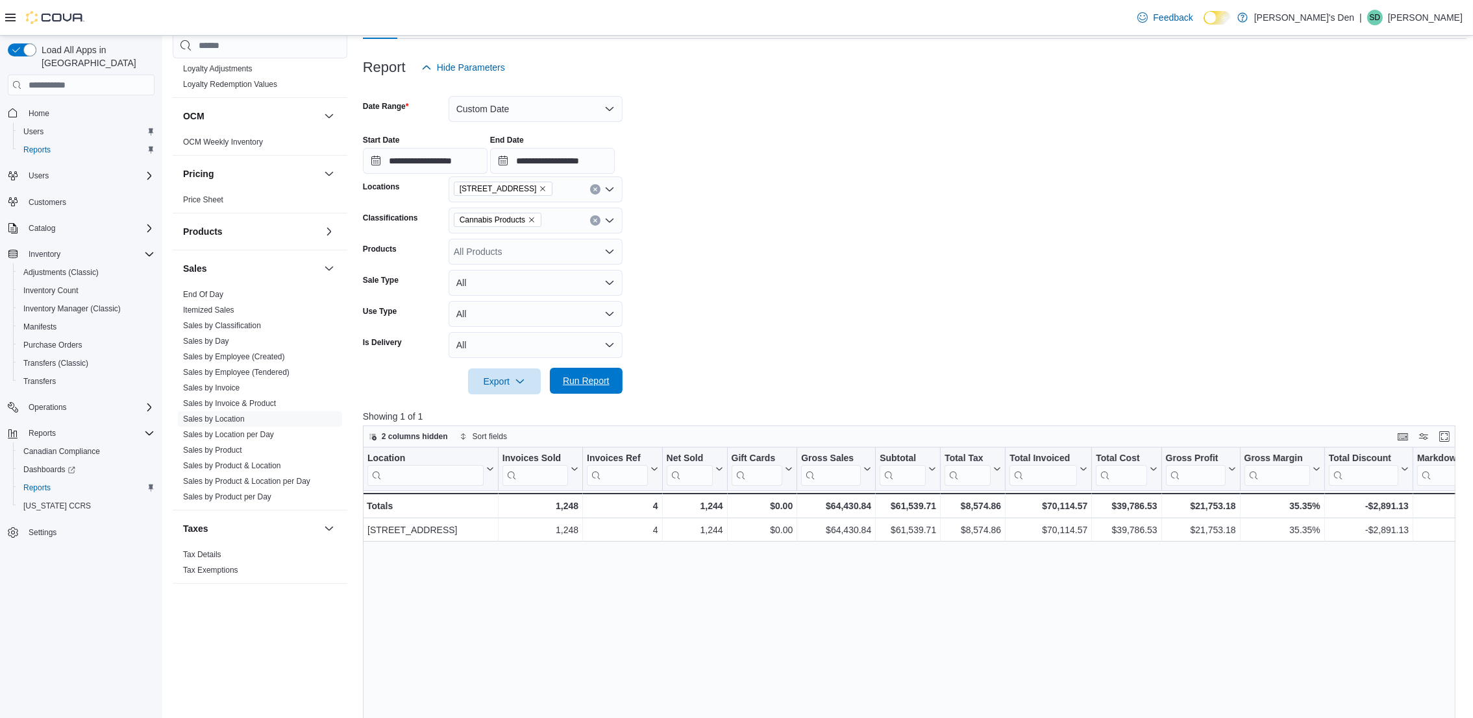
click at [568, 383] on span "Run Report" at bounding box center [586, 380] width 47 height 13
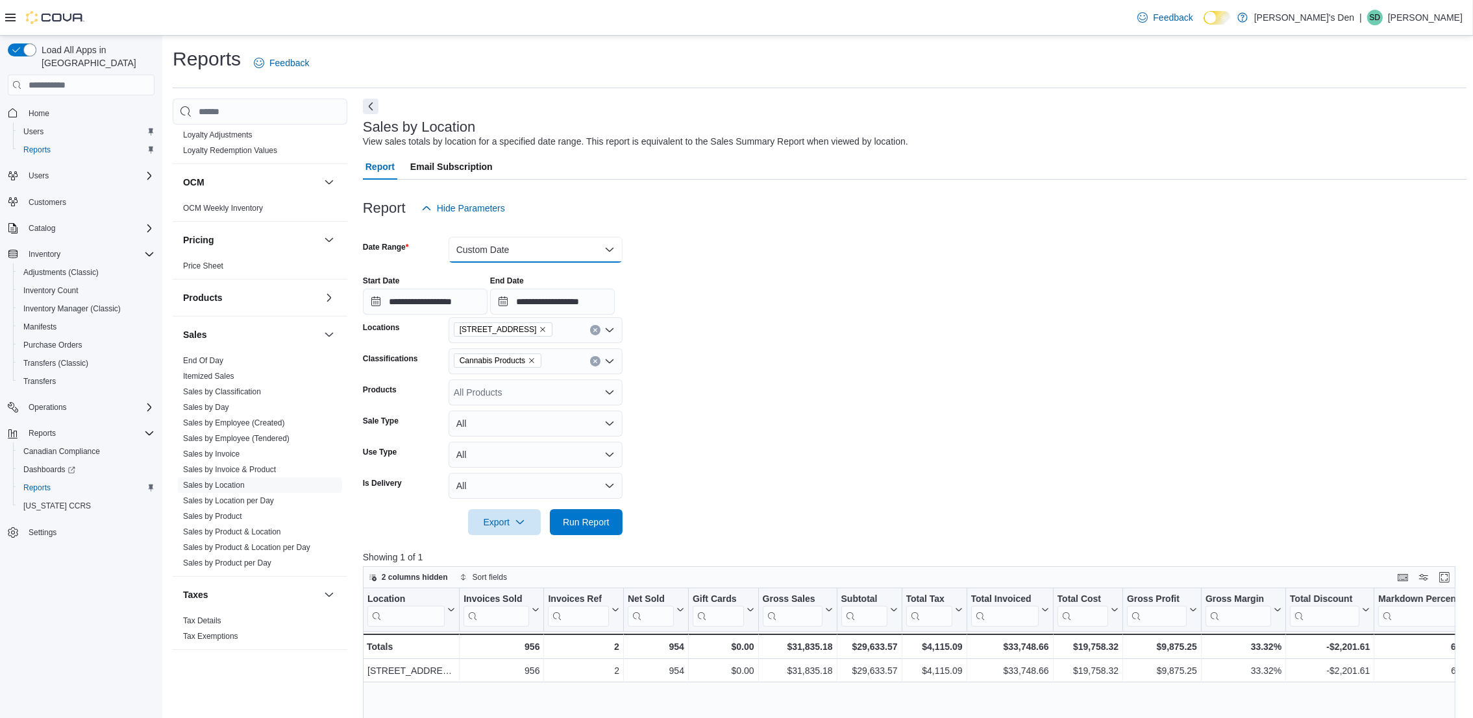
click at [542, 245] on button "Custom Date" at bounding box center [535, 250] width 174 height 26
click at [707, 268] on div "**********" at bounding box center [914, 289] width 1103 height 49
click at [539, 328] on icon "Remove 740A Fraser Ave from selection in this group" at bounding box center [543, 330] width 8 height 8
click at [505, 395] on span "[STREET_ADDRESS]" at bounding box center [521, 390] width 90 height 13
click at [764, 437] on form "**********" at bounding box center [914, 378] width 1103 height 314
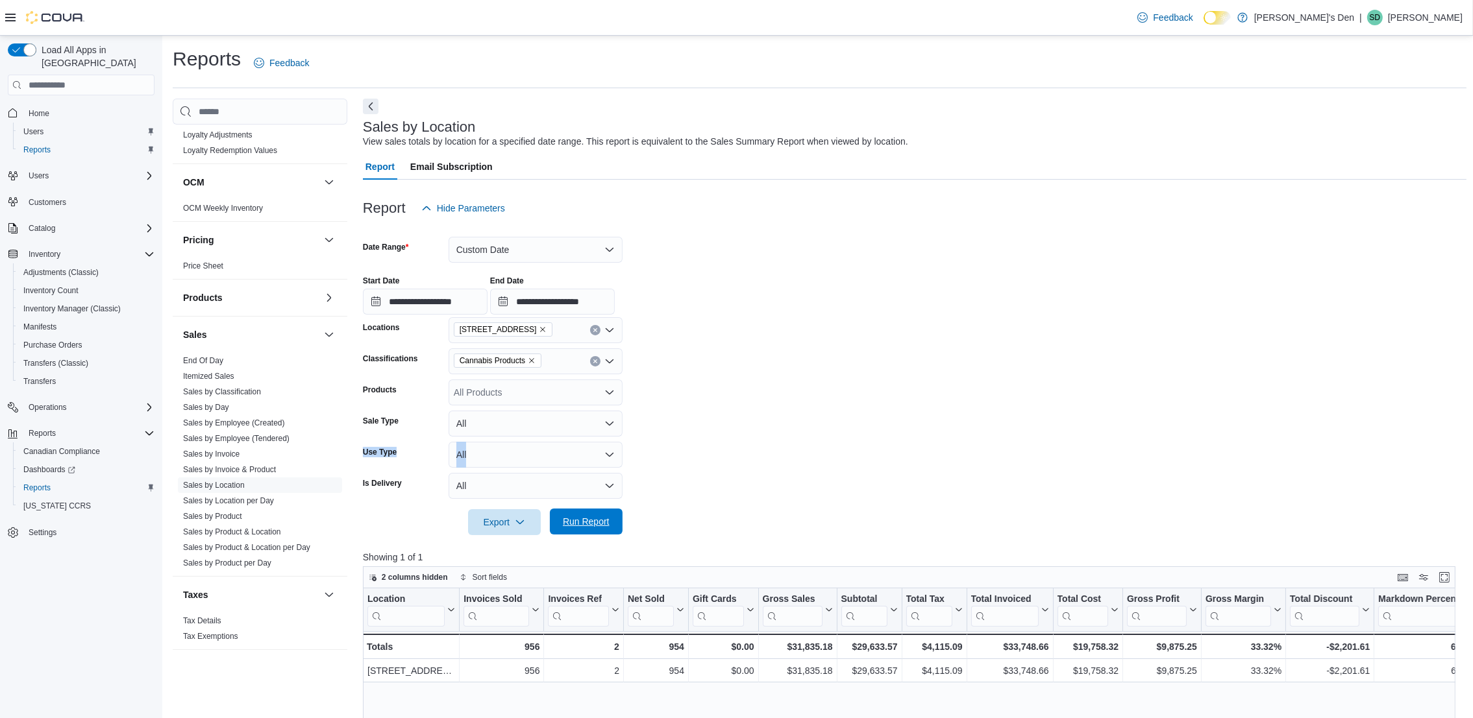
drag, startPoint x: 764, startPoint y: 437, endPoint x: 593, endPoint y: 521, distance: 190.7
click at [593, 521] on span "Run Report" at bounding box center [586, 521] width 47 height 13
